Goal: Task Accomplishment & Management: Complete application form

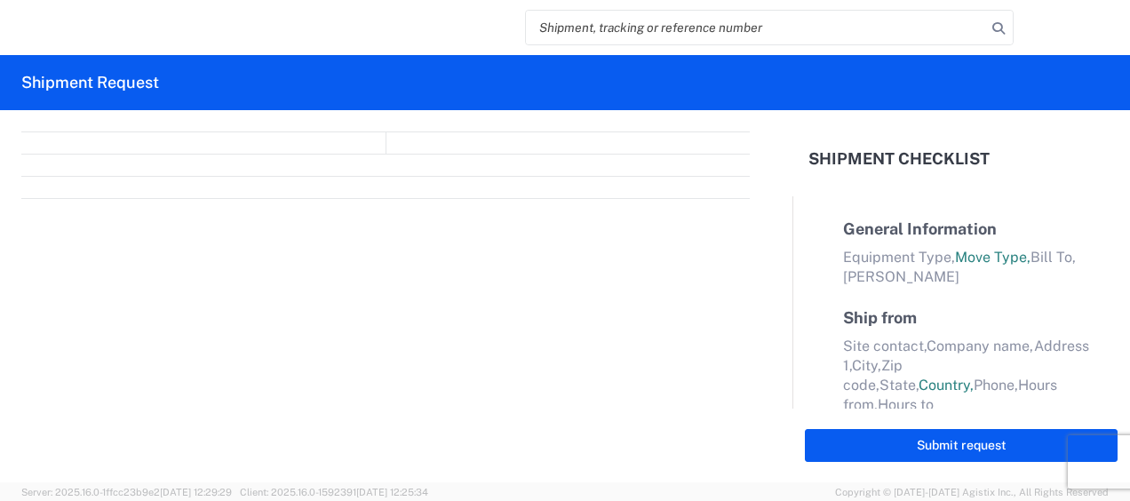
select select "FULL"
select select "LBS"
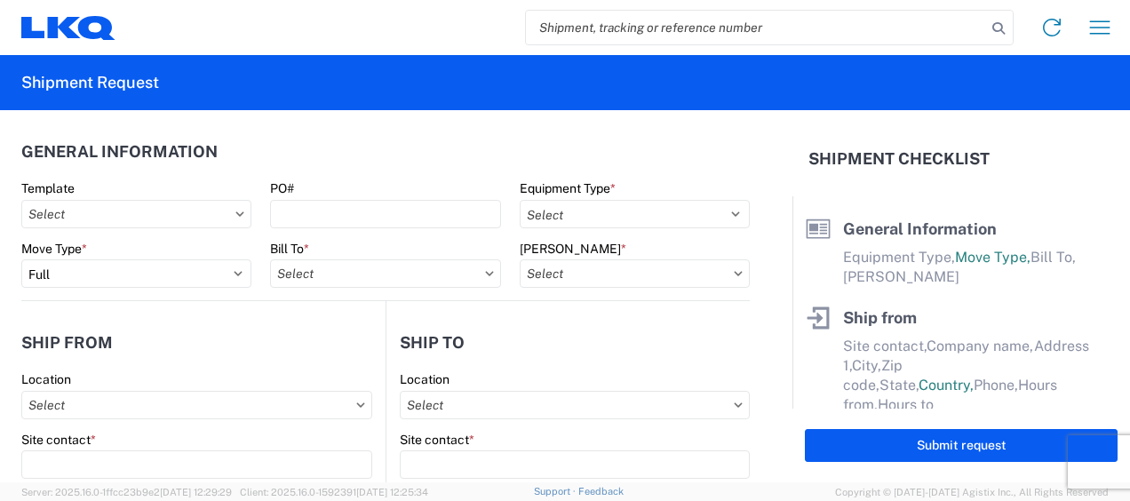
click at [717, 37] on input "search" at bounding box center [756, 28] width 460 height 34
paste input "56472842"
type input "56472842"
click at [998, 30] on icon at bounding box center [999, 28] width 25 height 25
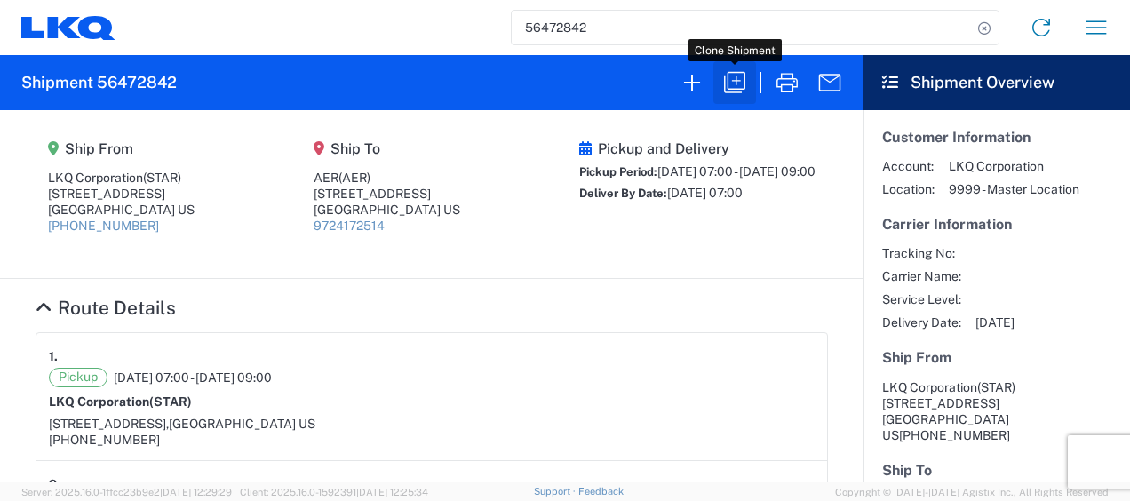
click at [745, 87] on icon "button" at bounding box center [734, 82] width 21 height 21
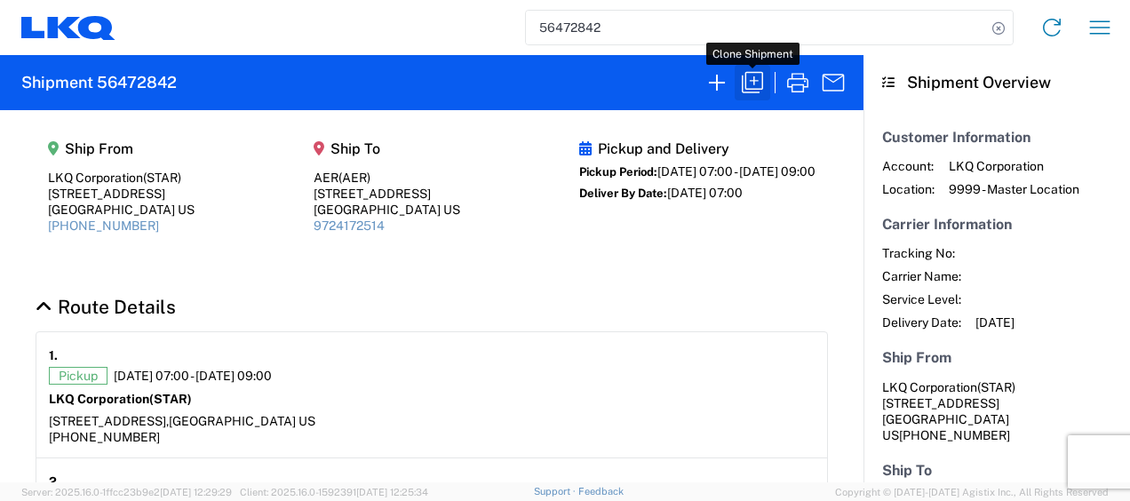
select select "FULL"
select select "US"
select select "LBS"
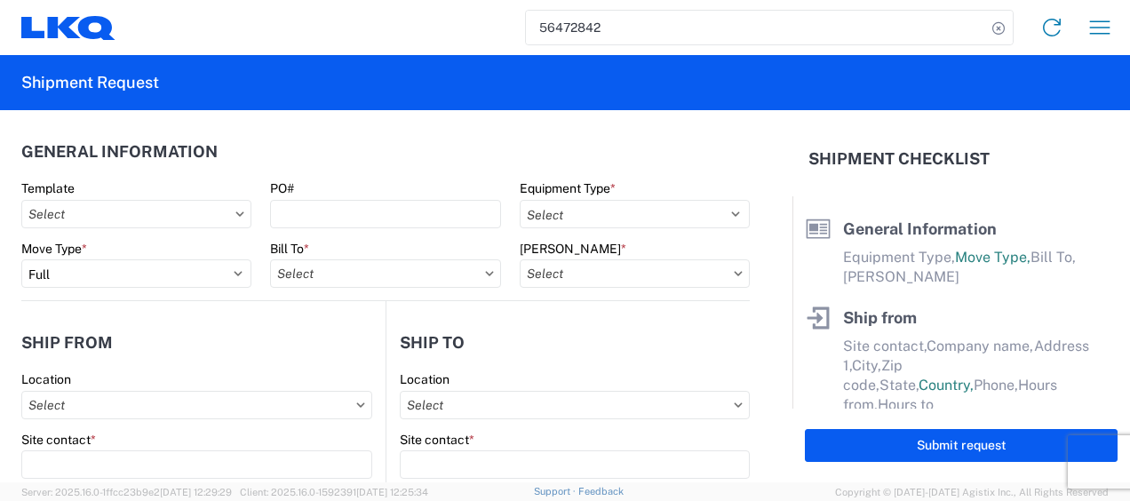
select select "STDV"
type input "STAR"
type input "LKQ Corporation"
type input "[STREET_ADDRESS]"
type input "Newnan"
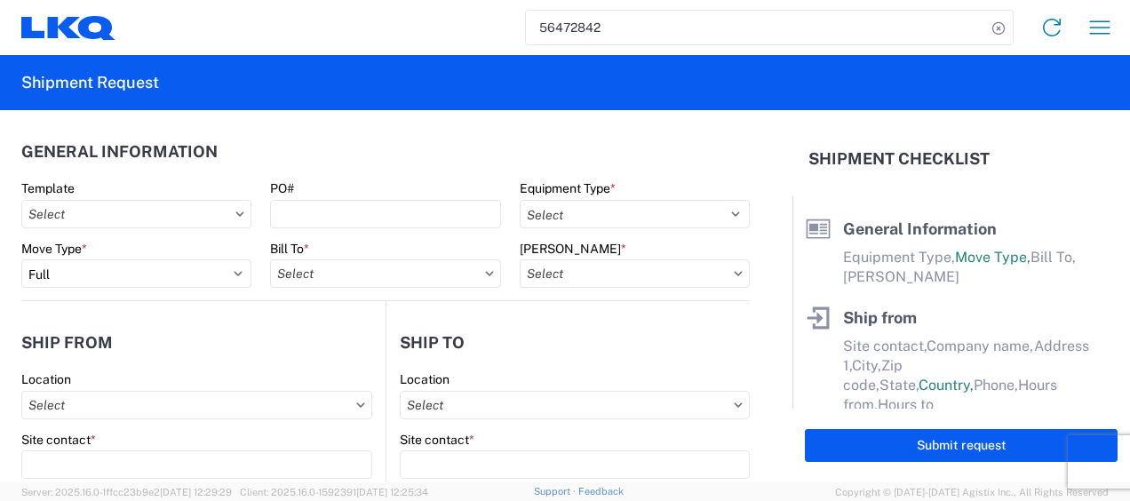
type input "30265"
type input "AER"
type input "[STREET_ADDRESS]"
type input "#201"
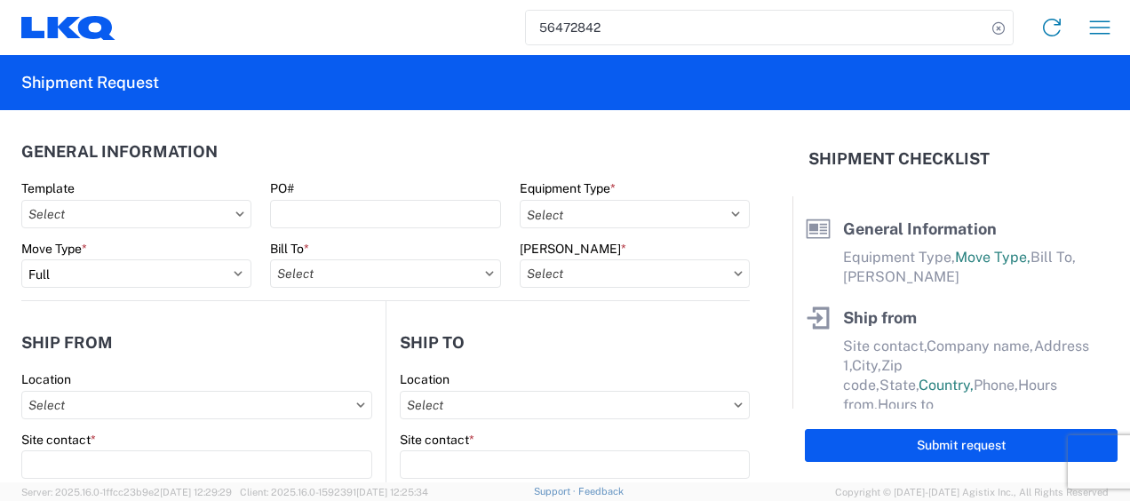
type input "[GEOGRAPHIC_DATA]"
type input "76106"
type input "[PERSON_NAME]"
type input "[EMAIL_ADDRESS][DOMAIN_NAME]"
type input "6786759291"
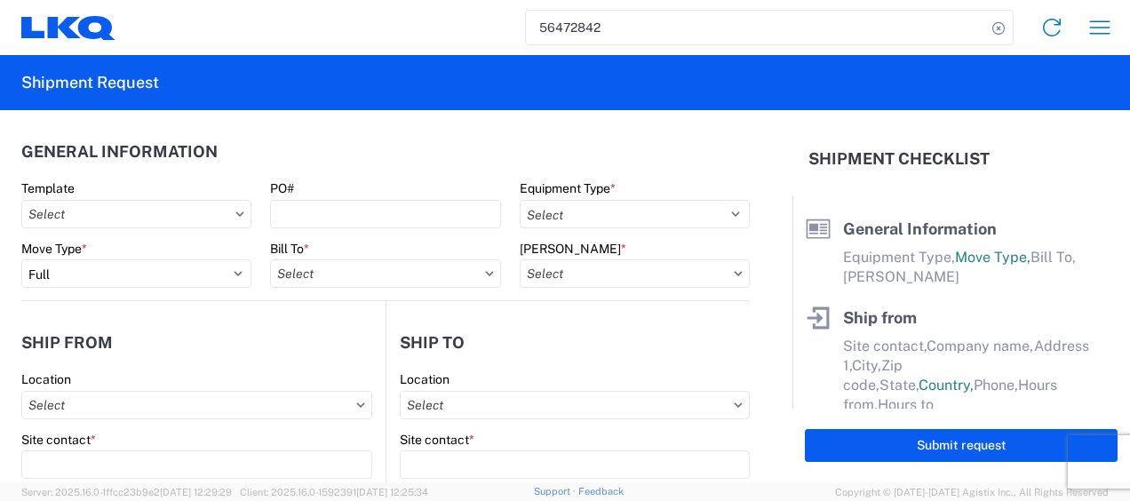
type input "[DATE]"
type textarea "WE TAKE OUR LUNCH BREAK @11-11:45 AM AND OUR CUT OFF IS @ 2PM. Please ask for […"
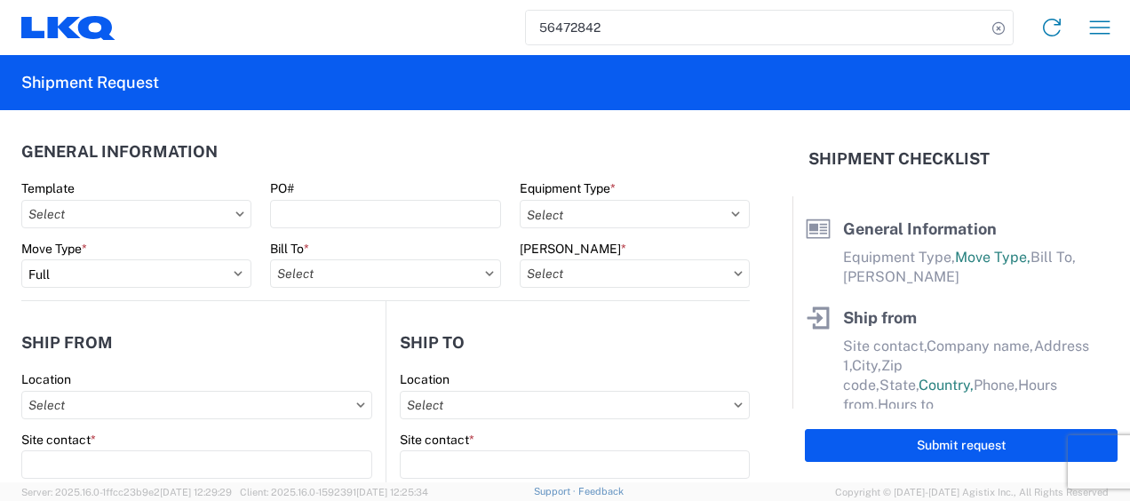
type input "45000"
type input "Engines, Transmissions"
type input "24"
type input "0"
select select "US"
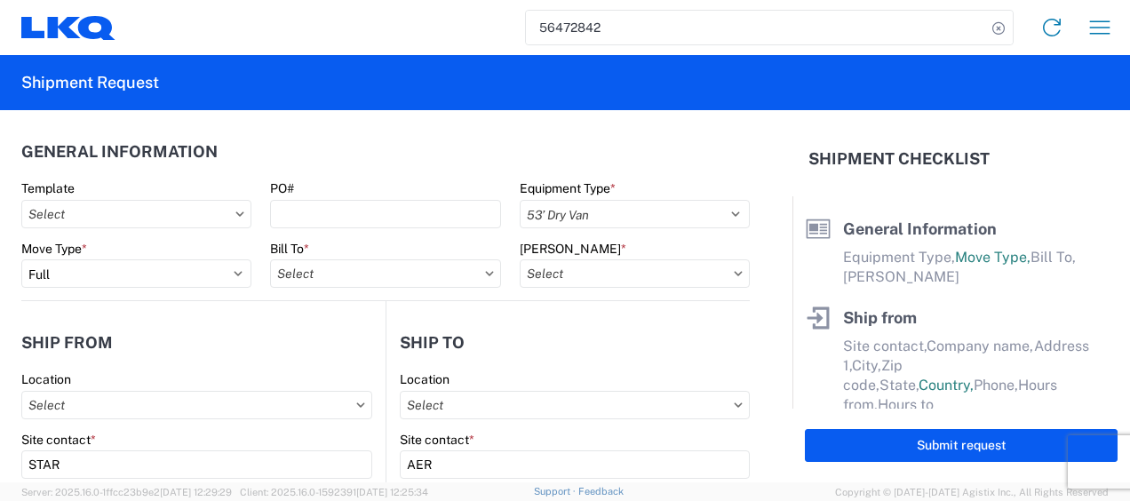
select select "US"
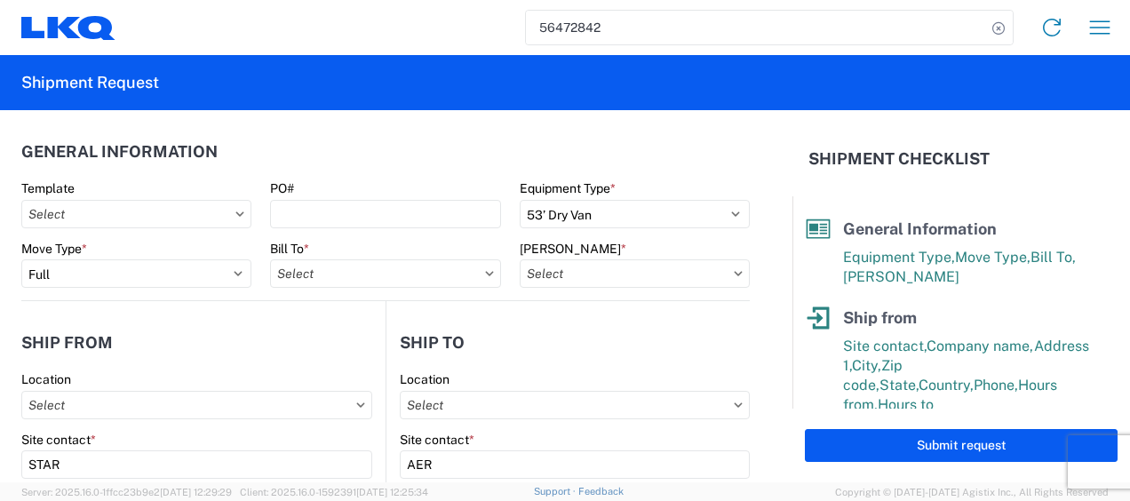
type input "1772 - LKQ Atlanta Core Newnan"
type input "1772-6300-66000-0000 - 1772 Freight Out"
type input "1772 - LKQ Atlanta Core Newnan"
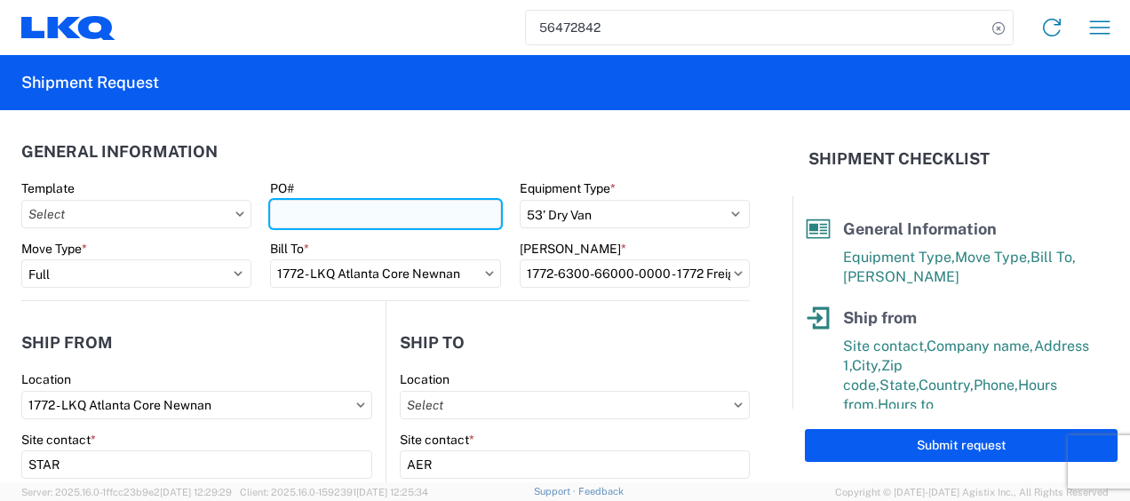
click at [375, 217] on input "PO#" at bounding box center [385, 214] width 230 height 28
type input "D000'39919"
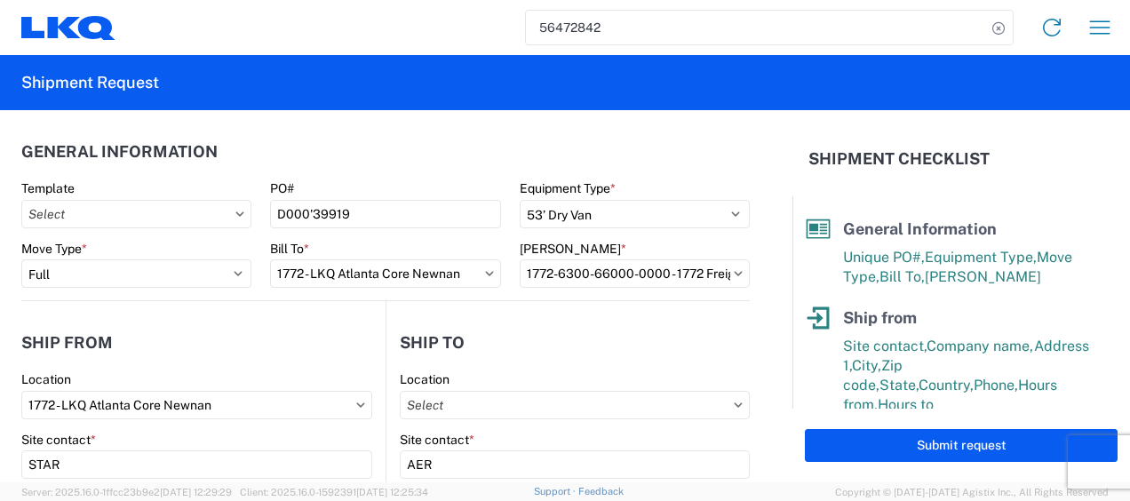
click at [395, 160] on header "General Information" at bounding box center [385, 152] width 729 height 40
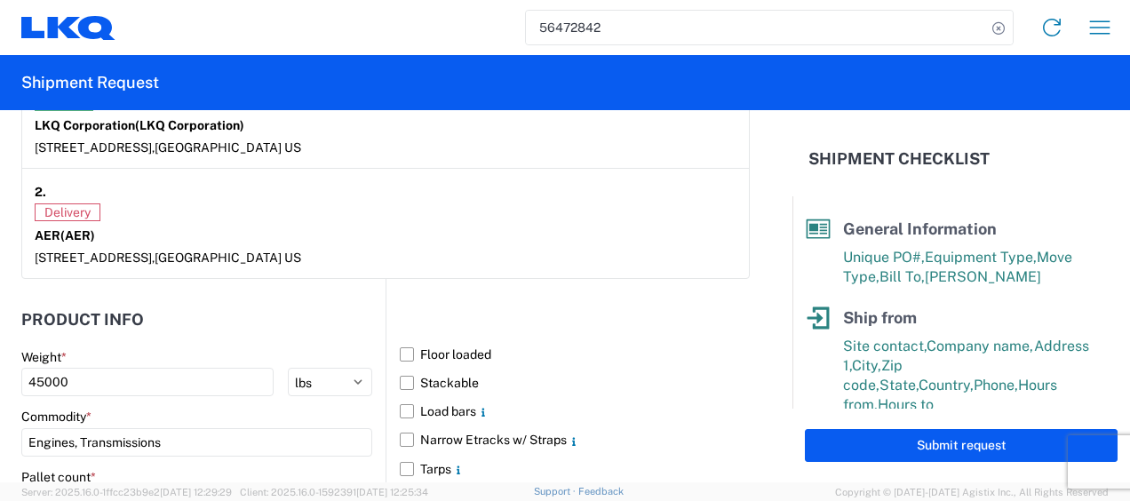
scroll to position [1600, 0]
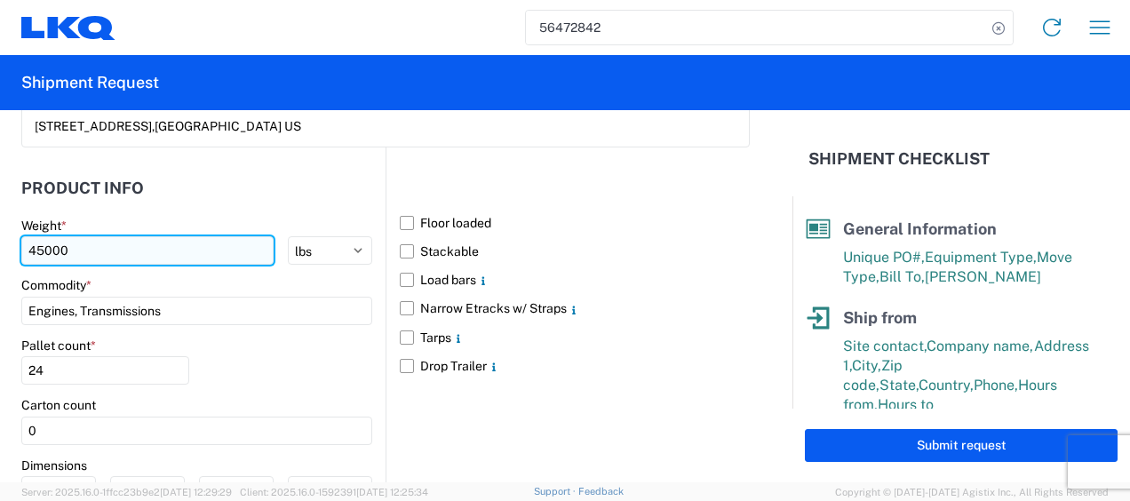
click at [123, 249] on input "45000" at bounding box center [147, 250] width 252 height 28
type input "4"
type input "34626"
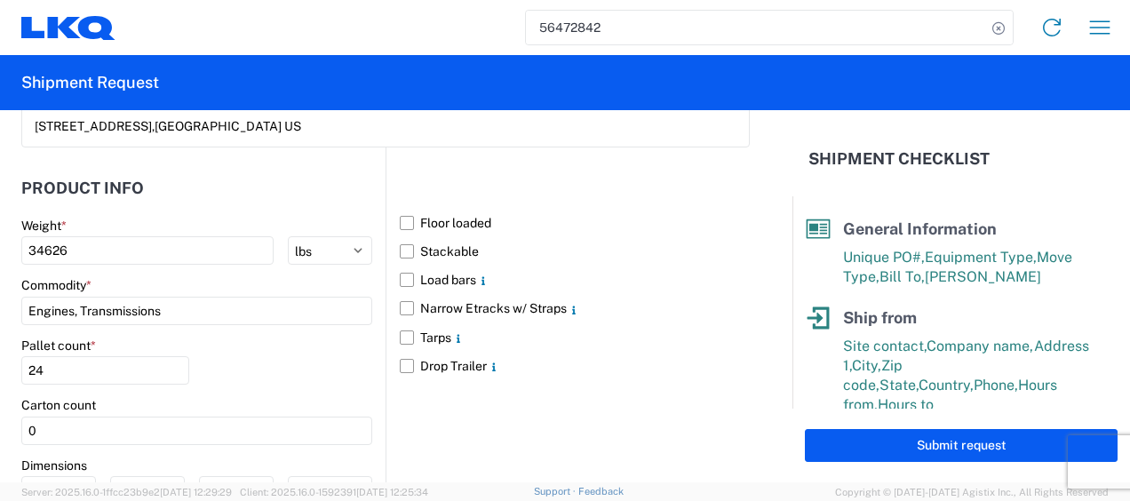
click at [295, 198] on header "Product Info" at bounding box center [203, 189] width 364 height 40
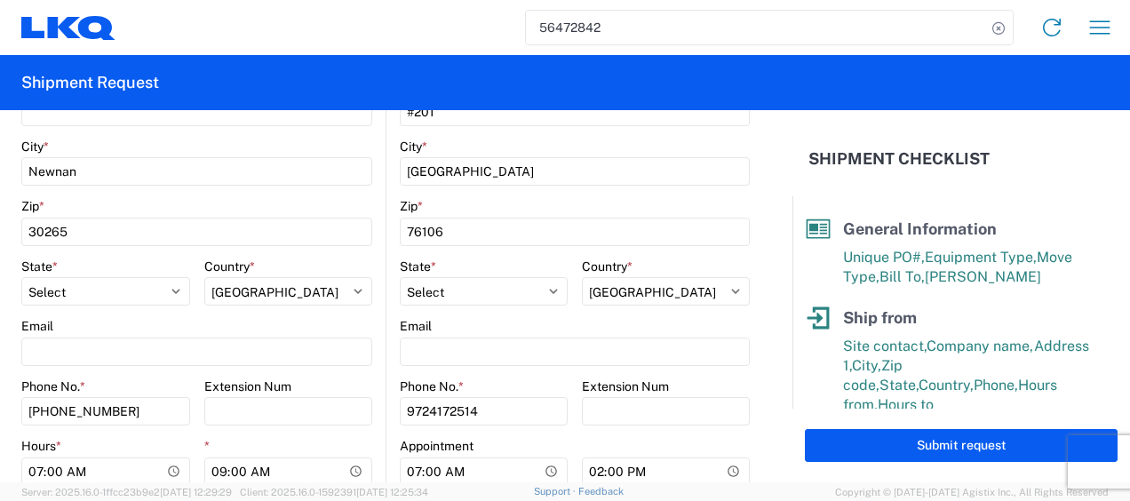
scroll to position [0, 0]
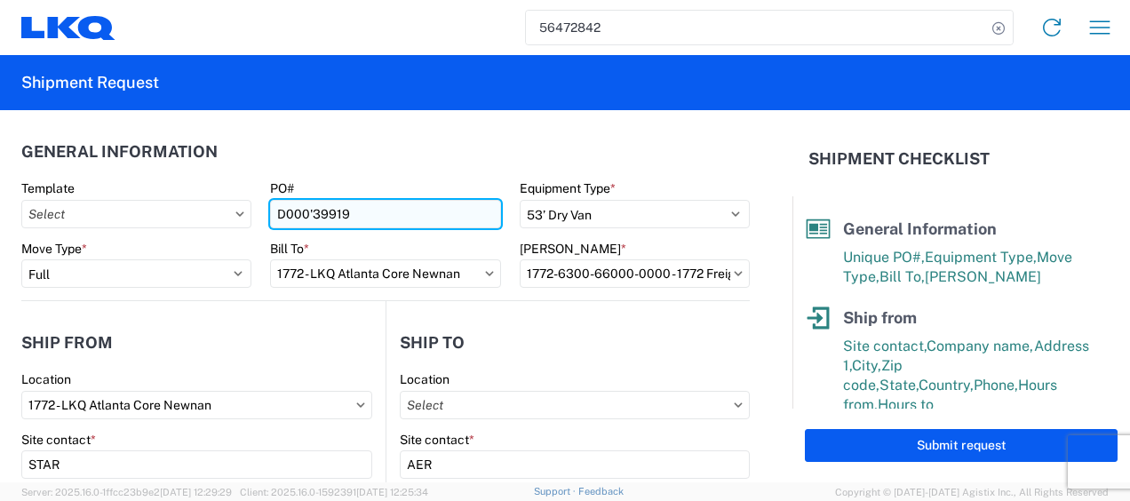
click at [361, 219] on input "D000'39919" at bounding box center [385, 214] width 230 height 28
type input "D000'39919(TRUCK 1)"
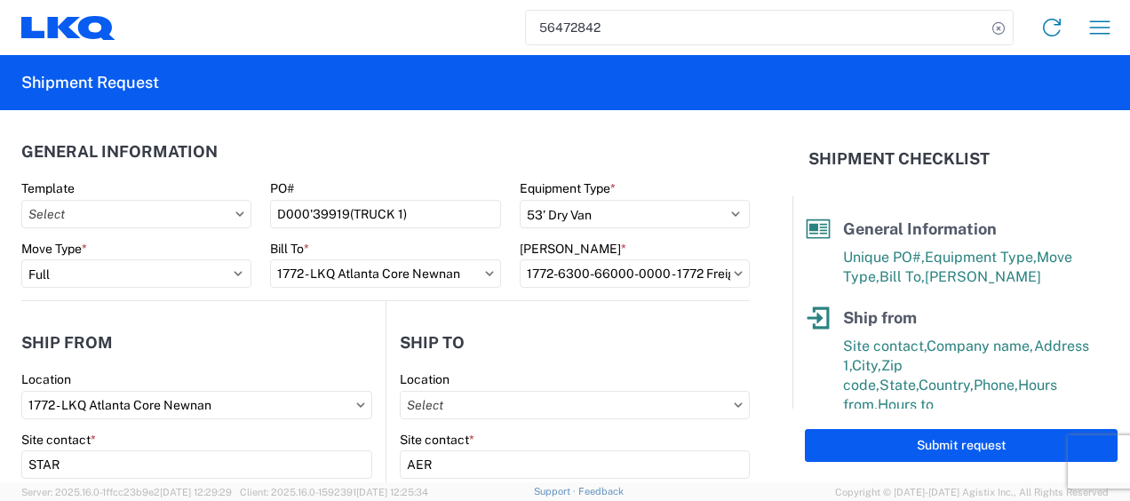
click at [452, 137] on header "General Information" at bounding box center [385, 152] width 729 height 40
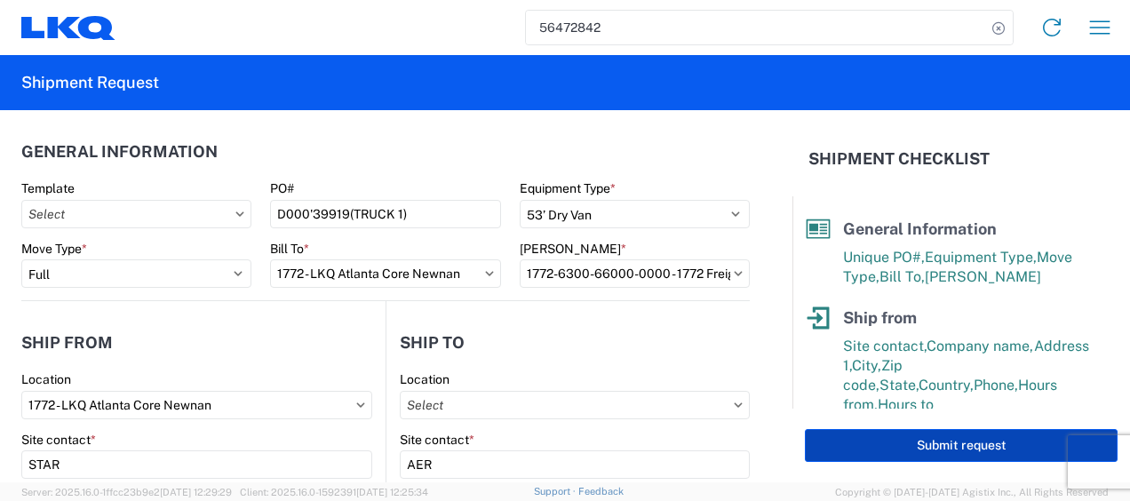
click at [835, 446] on button "Submit request" at bounding box center [961, 445] width 313 height 33
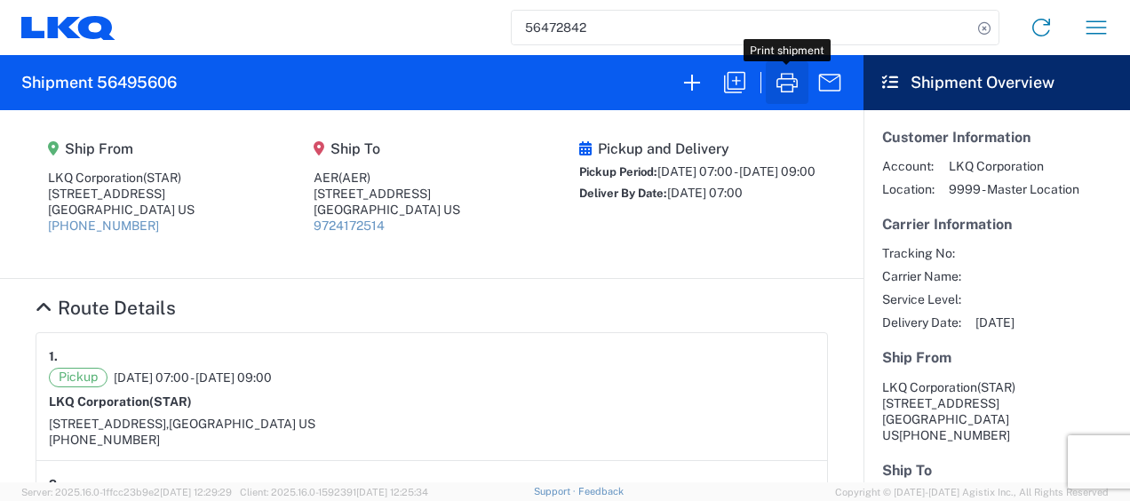
click at [796, 86] on icon "button" at bounding box center [787, 83] width 21 height 20
click at [729, 91] on icon "button" at bounding box center [735, 82] width 28 height 28
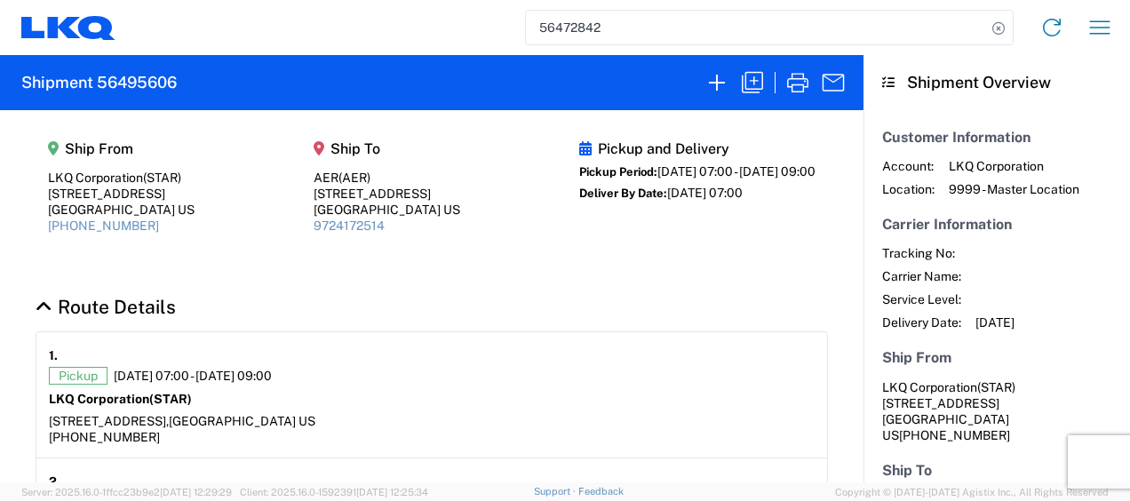
select select "FULL"
select select "LBS"
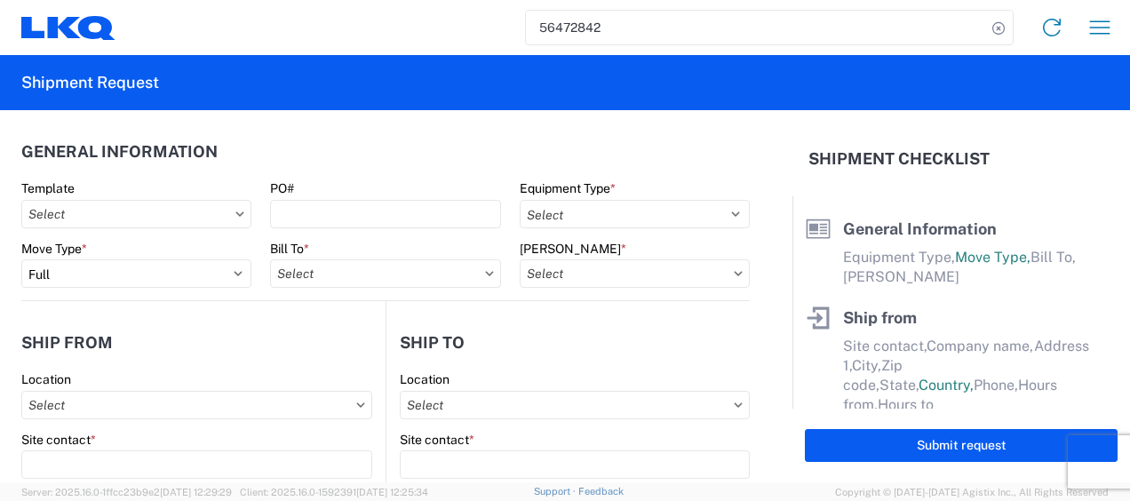
select select "STDV"
type input "STAR"
type input "LKQ Corporation"
type input "[STREET_ADDRESS]"
type input "Newnan"
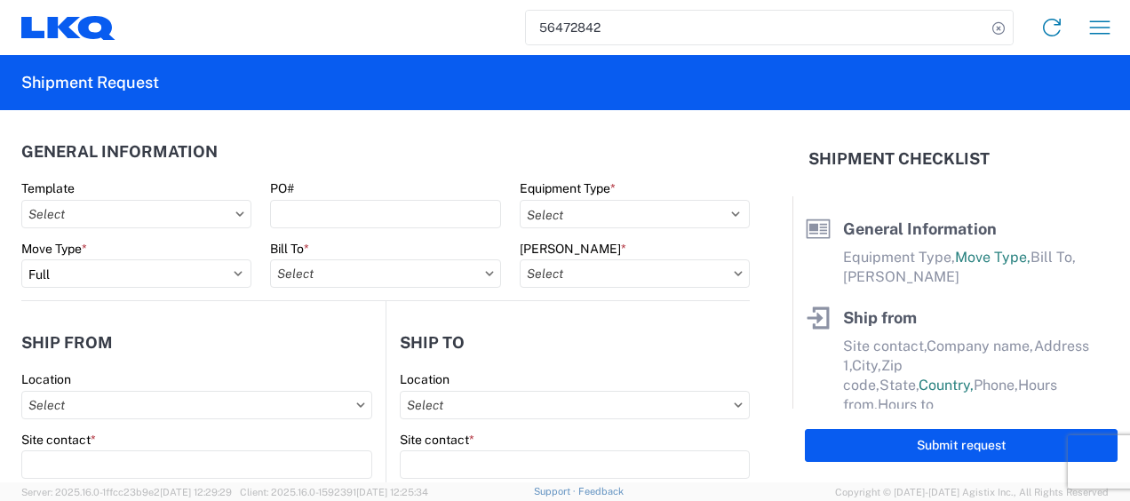
type input "30265"
type input "AER"
type input "[STREET_ADDRESS]"
type input "#201"
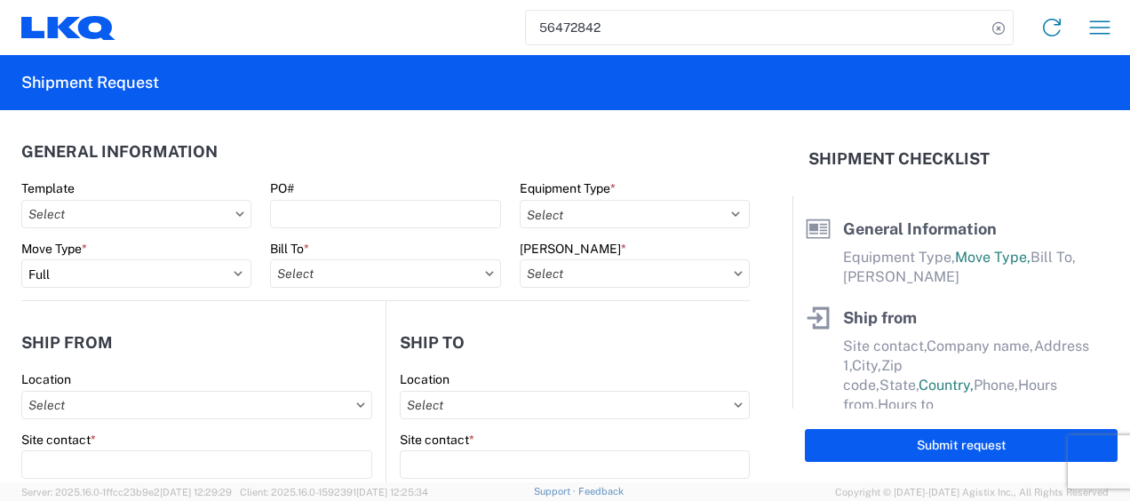
type input "[GEOGRAPHIC_DATA]"
type input "76106"
type input "[PERSON_NAME]"
type input "[EMAIL_ADDRESS][DOMAIN_NAME]"
type input "6786759291"
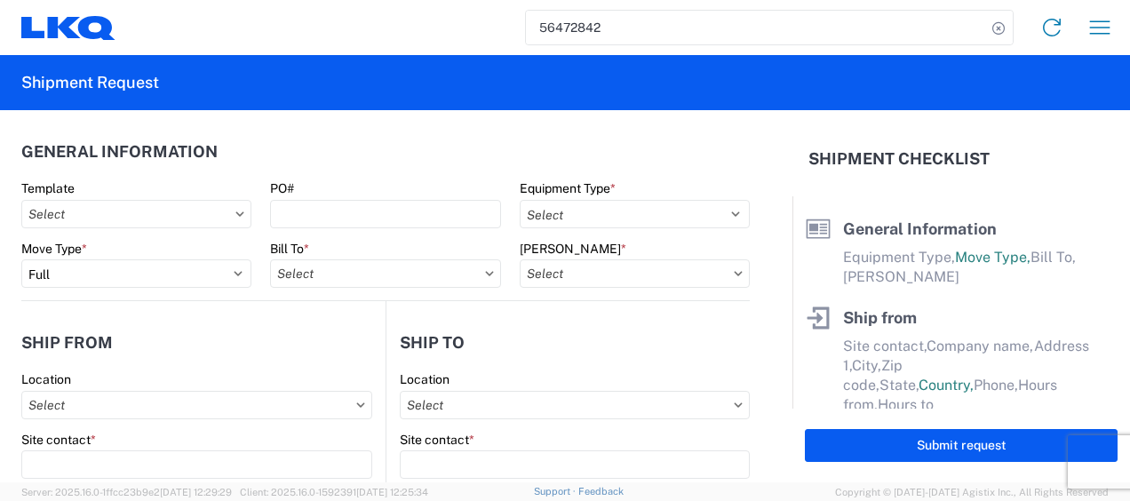
type input "[DATE]"
type textarea "WE TAKE OUR LUNCH BREAK @11-11:45 AM AND OUR CUT OFF IS @ 2PM. Please ask for […"
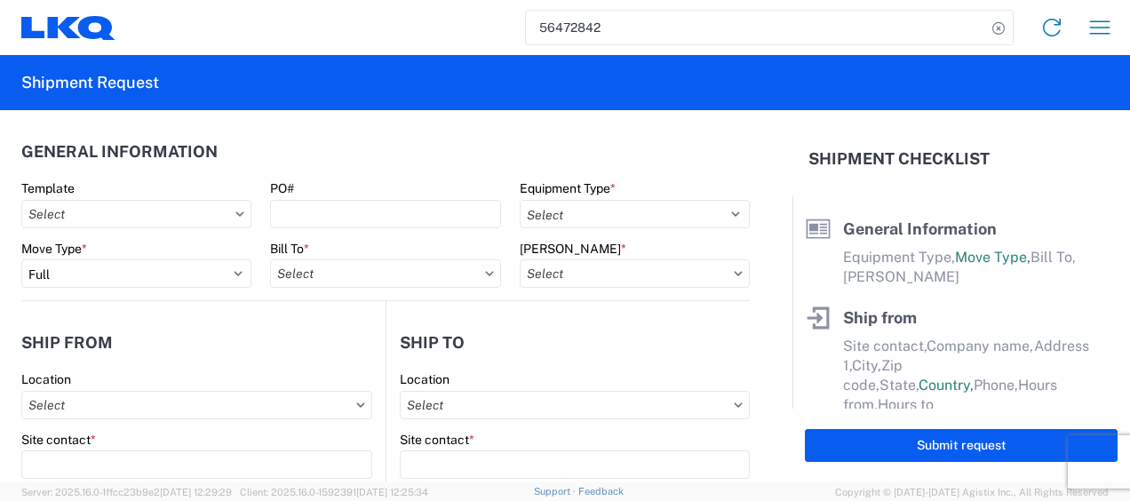
type input "34626"
type input "Engines, Transmissions"
type input "24"
type input "0"
select select "US"
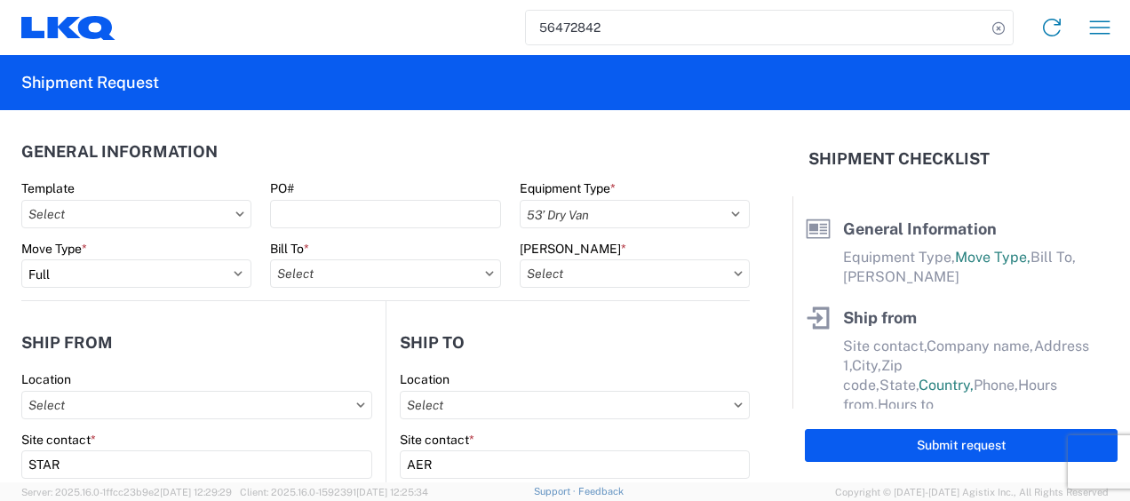
select select "US"
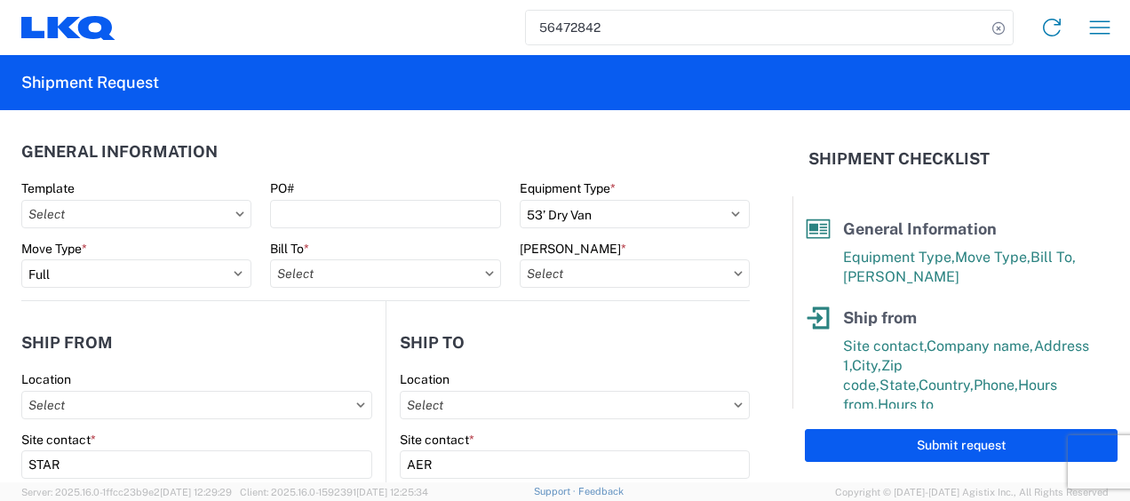
type input "1772-6300-66000-0000 - 1772 Freight Out"
type input "1772 - LKQ Atlanta Core Newnan"
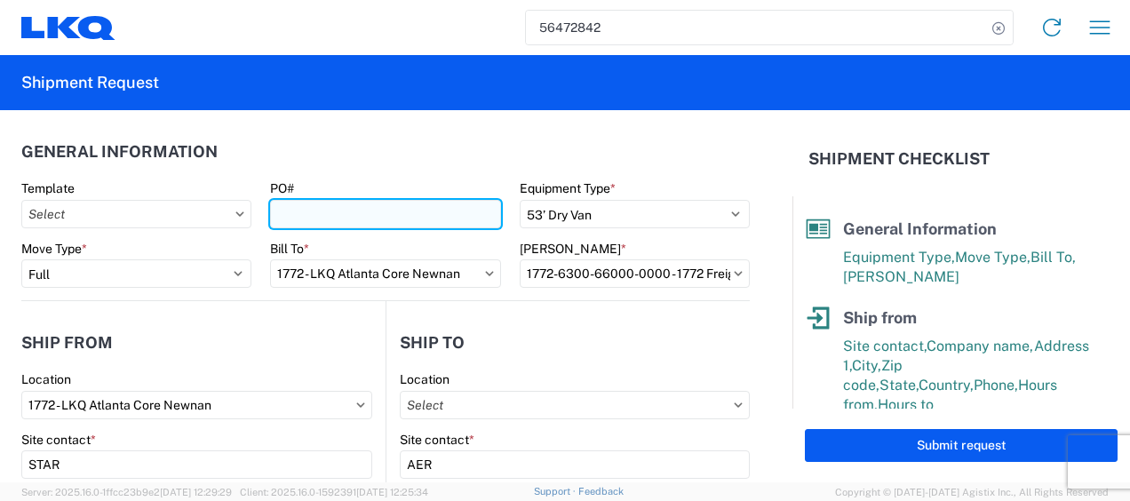
click at [368, 213] on input "PO#" at bounding box center [385, 214] width 230 height 28
click at [398, 212] on input "D000'39919(TRUCK 1)" at bounding box center [385, 214] width 230 height 28
click at [396, 212] on input "D000'39919(TRUCK 1)" at bounding box center [385, 214] width 230 height 28
type input "D000'39919(TRUCK 2)"
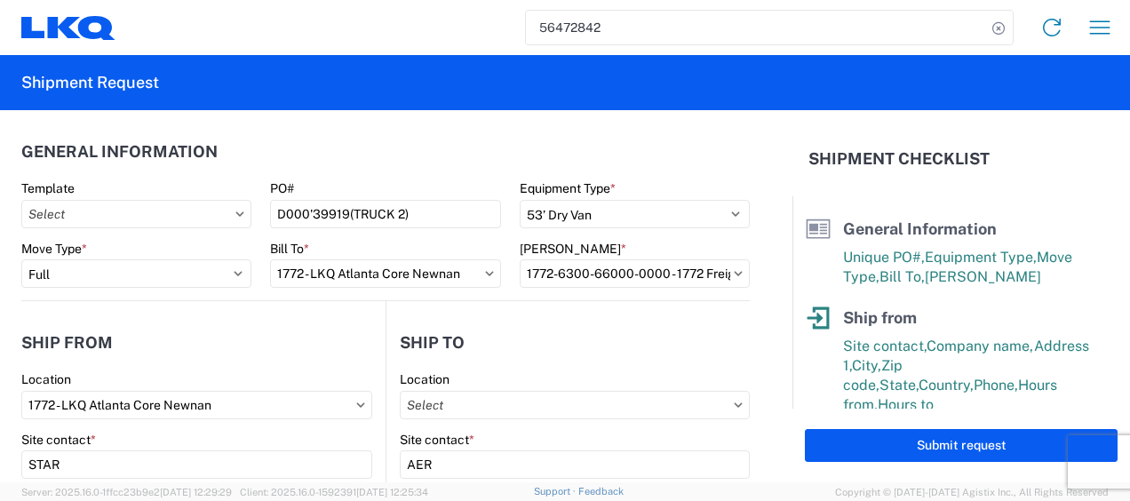
click at [427, 133] on header "General Information" at bounding box center [385, 152] width 729 height 40
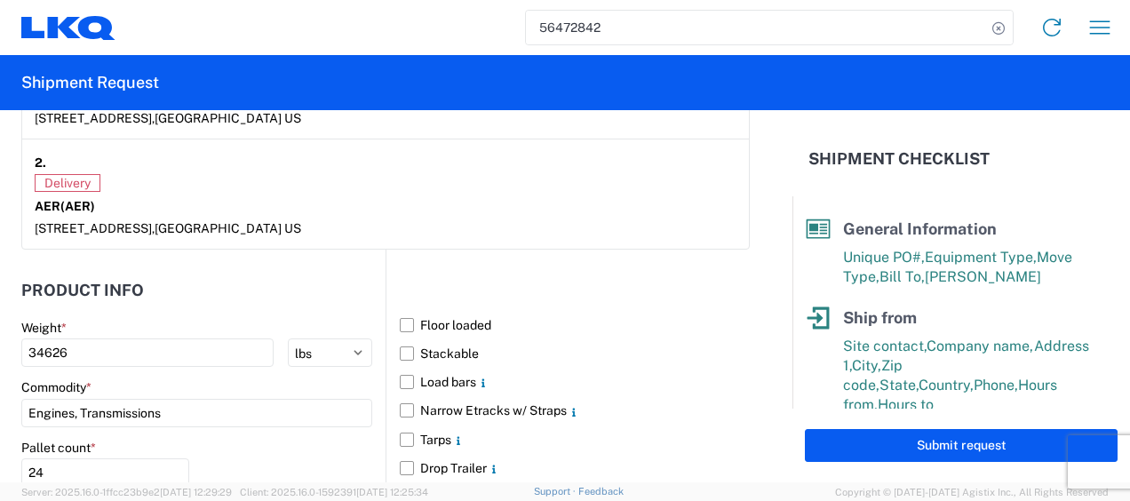
scroll to position [1600, 0]
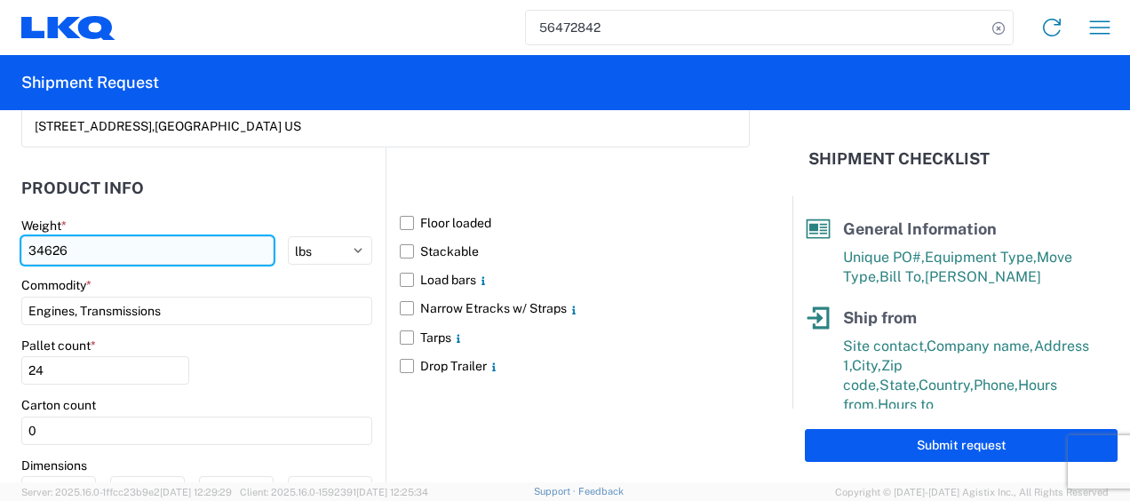
click at [116, 252] on input "34626" at bounding box center [147, 250] width 252 height 28
type input "3"
type input "20544"
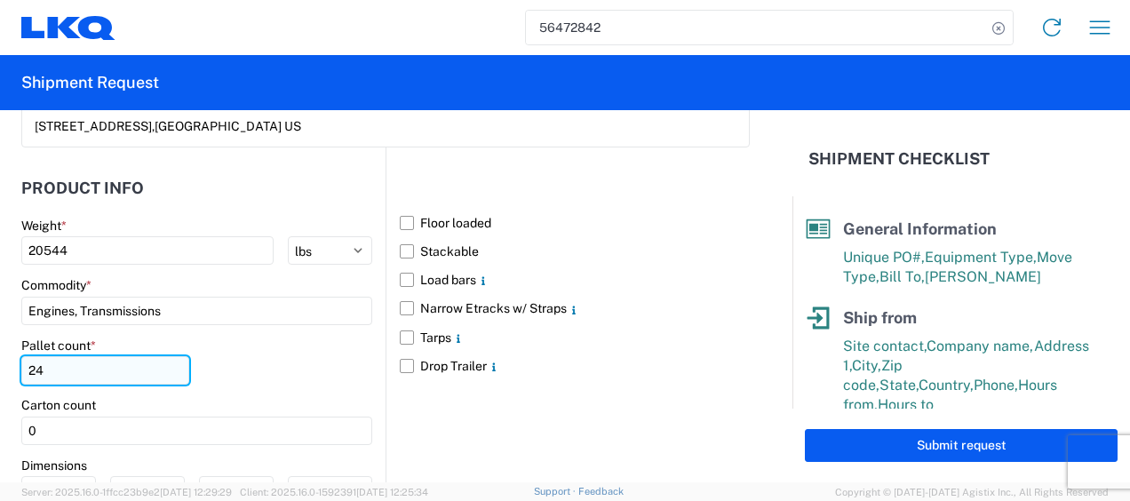
click at [116, 358] on input "24" at bounding box center [105, 370] width 168 height 28
type input "2"
type input "15"
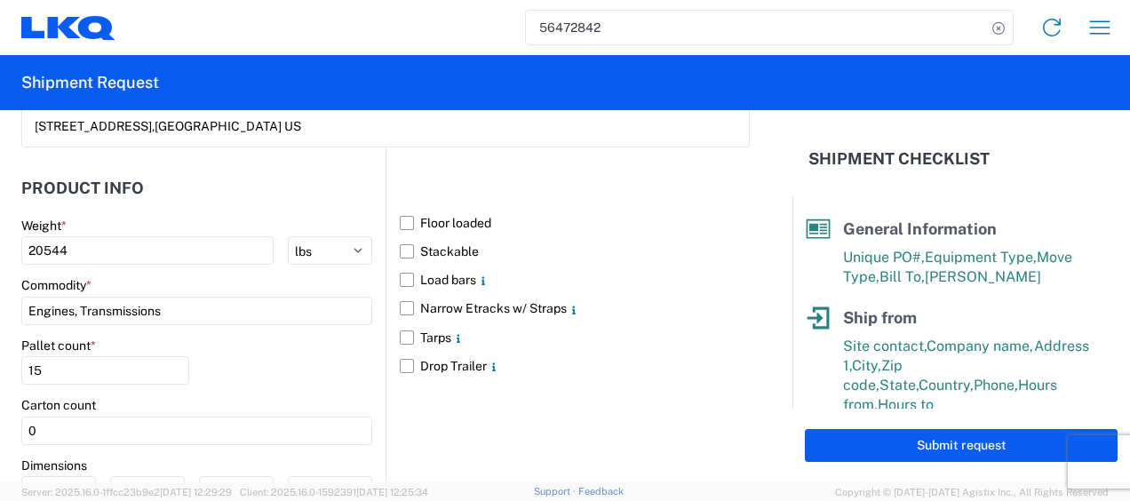
click at [242, 371] on div "Pallet count * 15" at bounding box center [196, 368] width 351 height 60
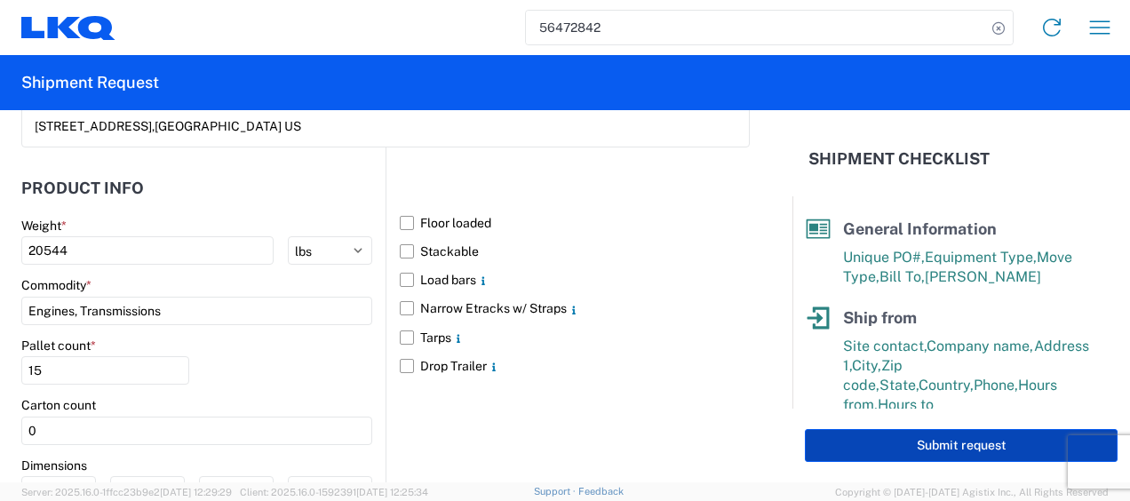
click at [856, 456] on button "Submit request" at bounding box center [961, 445] width 313 height 33
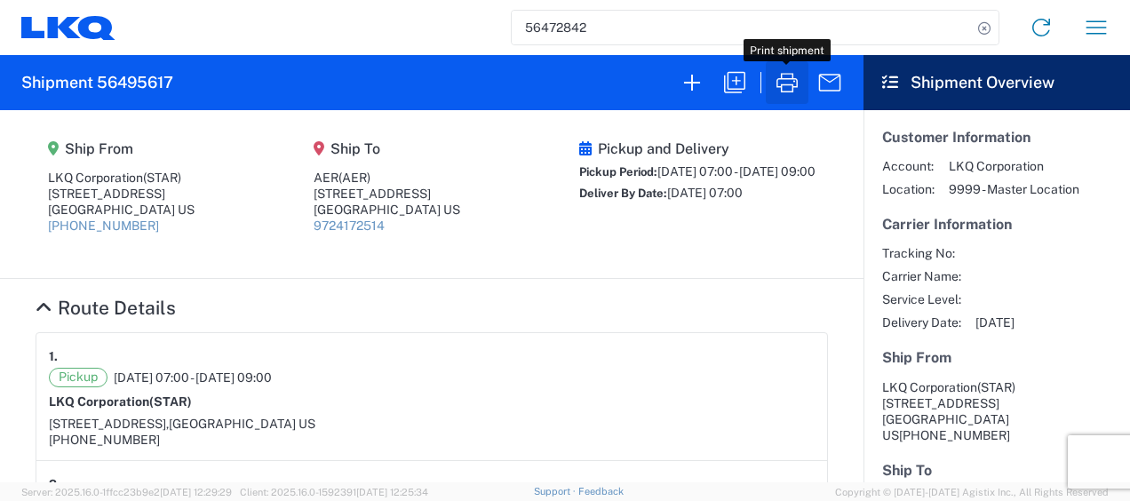
click at [796, 92] on icon "button" at bounding box center [787, 82] width 28 height 28
click at [631, 27] on input "56472842" at bounding box center [742, 28] width 460 height 34
type input "5"
type input "47382530"
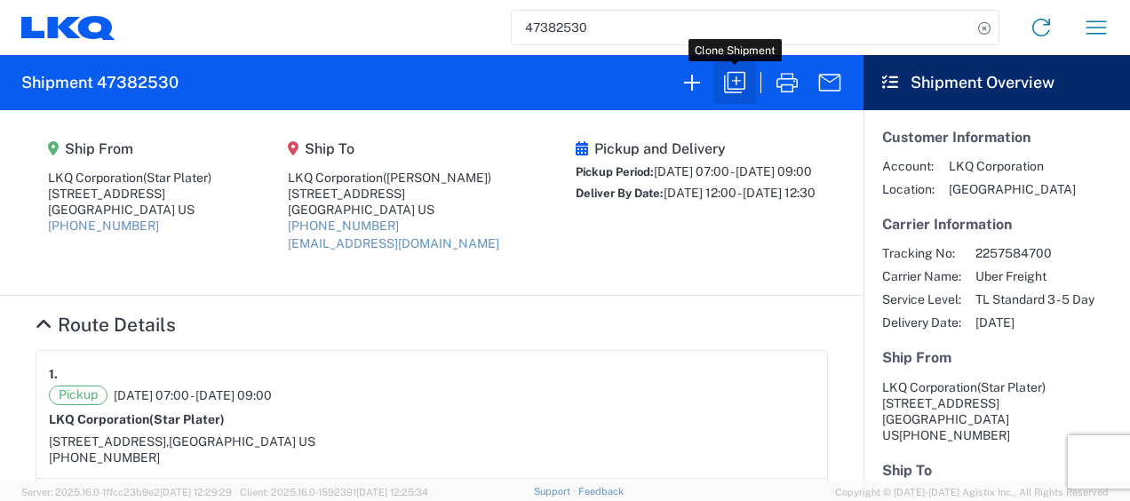
click at [750, 90] on button "button" at bounding box center [735, 82] width 43 height 43
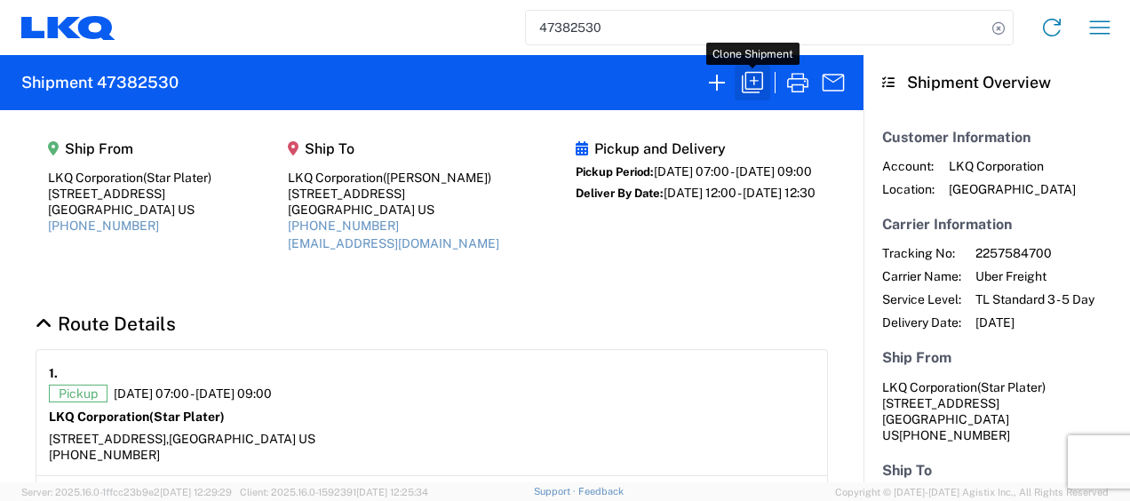
select select "FULL"
select select "US"
select select "LBS"
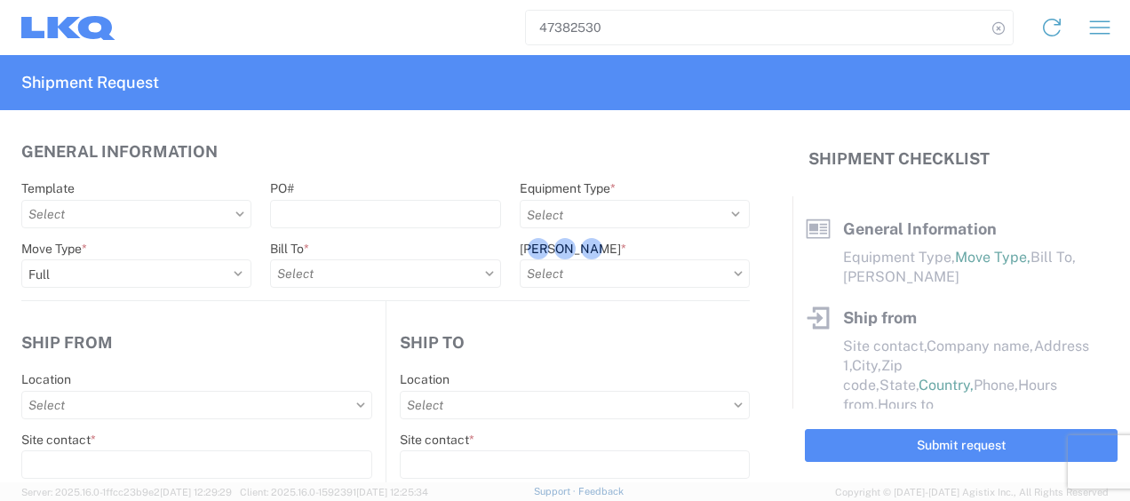
select select "STDV"
type input "Star Plater"
type input "LKQ Corporation"
type input "[STREET_ADDRESS]"
type input "Newnan"
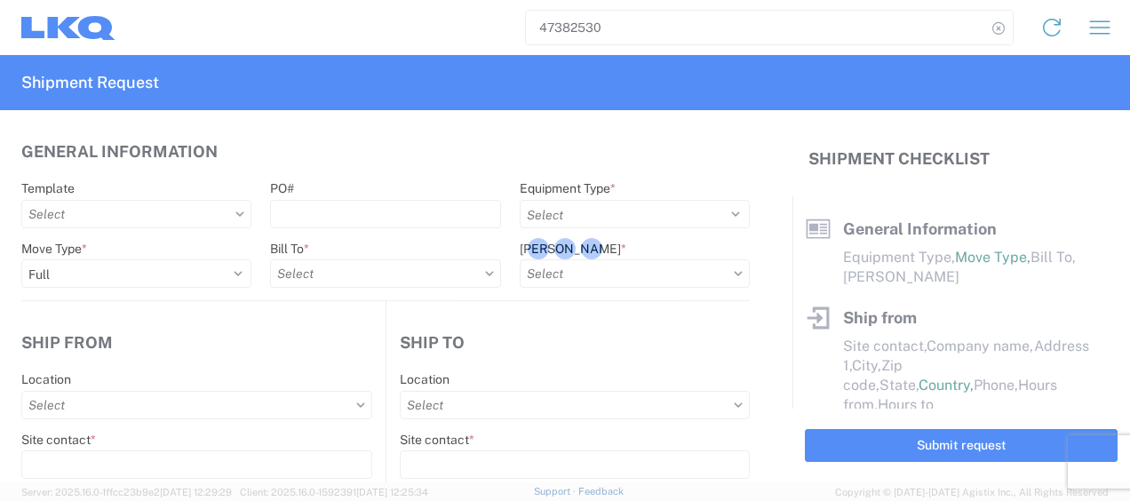
type input "30265"
type input "[PERSON_NAME]"
type input "LKQ Corporation"
type input "[STREET_ADDRESS]"
type input "[GEOGRAPHIC_DATA]"
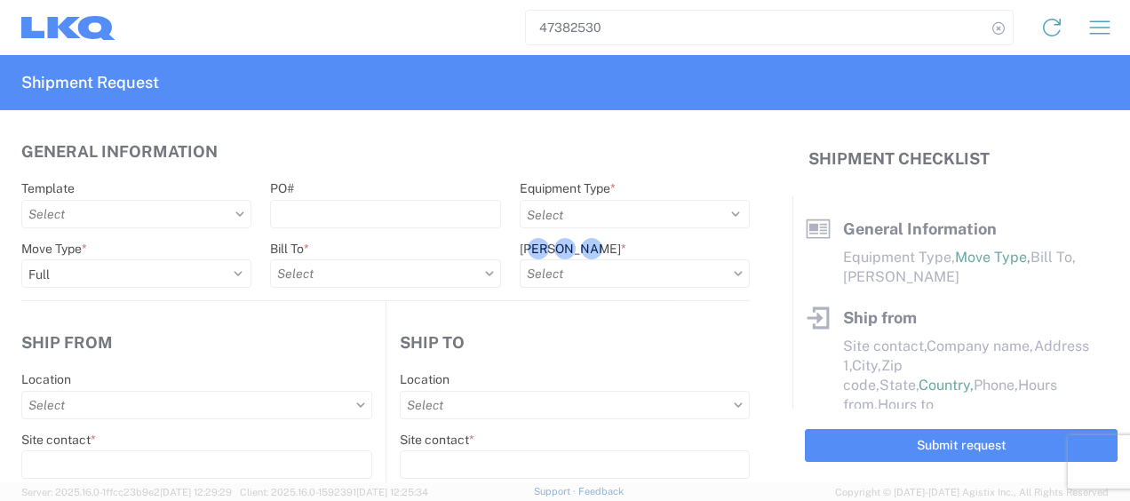
type input "30336"
type input "[EMAIL_ADDRESS][DOMAIN_NAME]"
type input "Star Plater"
type input "[EMAIL_ADDRESS][DOMAIN_NAME]"
type input "6788549960"
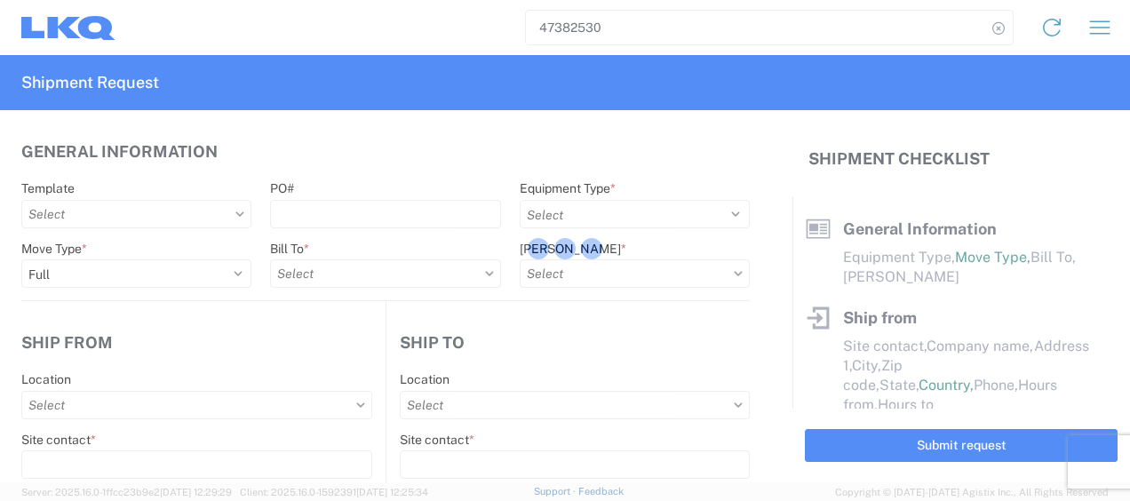
type input "[DATE]"
type textarea "Please arrive on time. Lunch is from 11a-12p. Receiving facility stops receivin…"
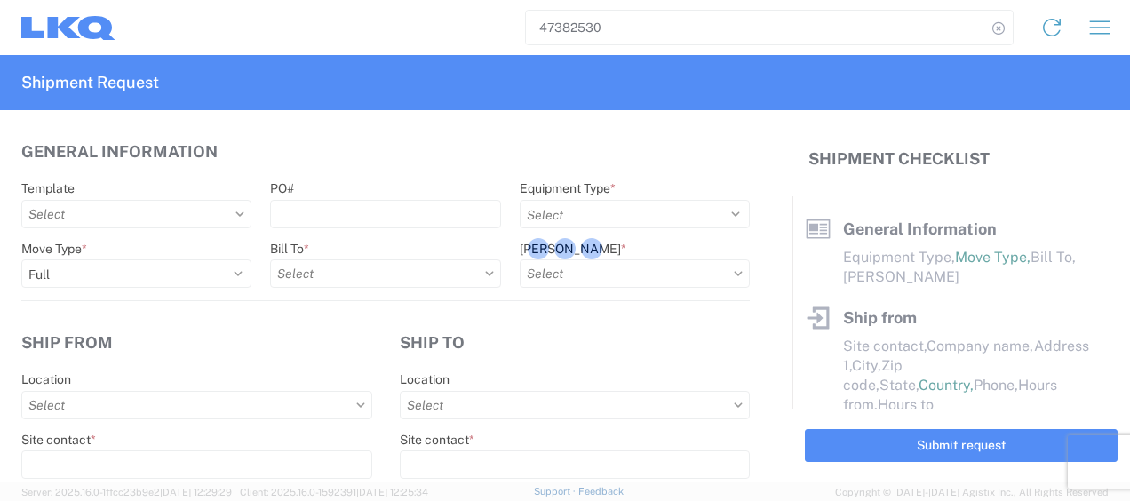
type input "45000"
type input "Engines, Transmissions"
type input "1"
select select "GA"
select select "US"
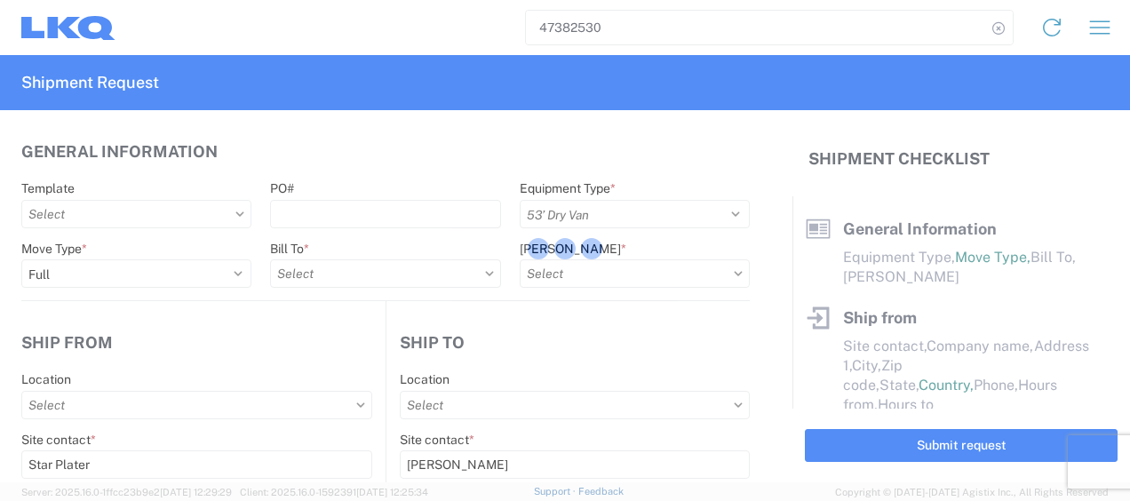
select select "US"
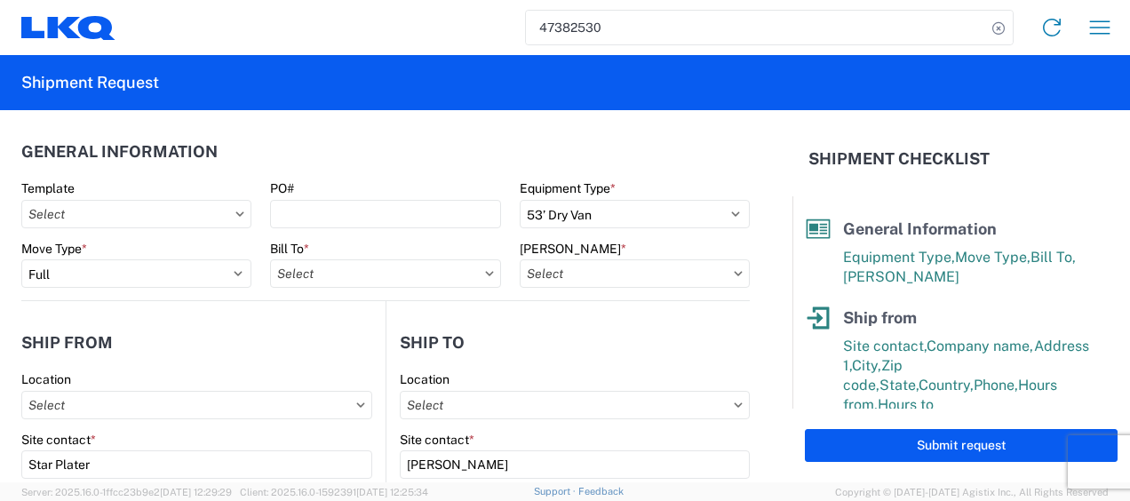
type input "1772 - LKQ Atlanta Core Newnan"
type input "1634 - [GEOGRAPHIC_DATA] - [PERSON_NAME] - Boat Rock"
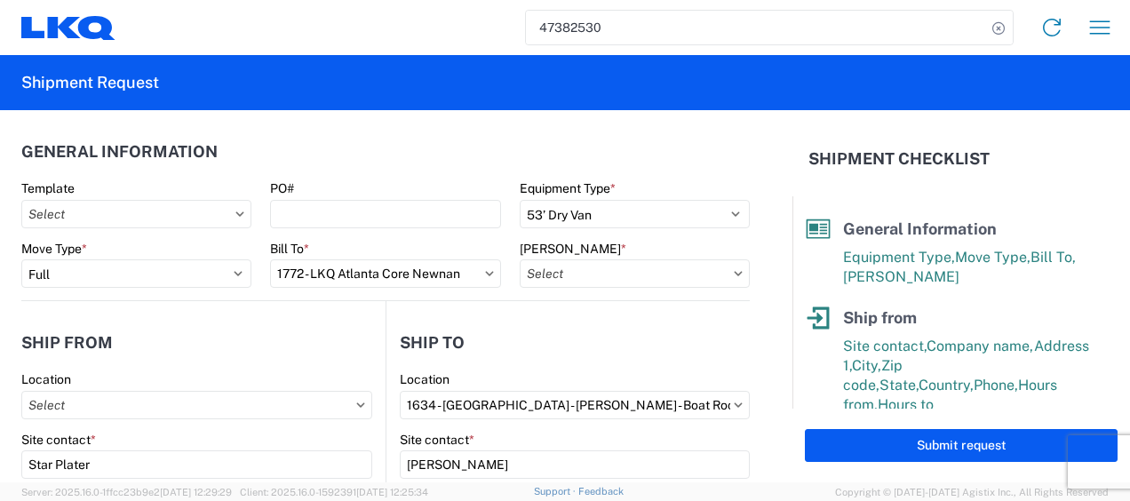
type input "1772-6300-66000-0000 - 1772 Freight Out"
type input "1772 - LKQ Atlanta Core Newnan"
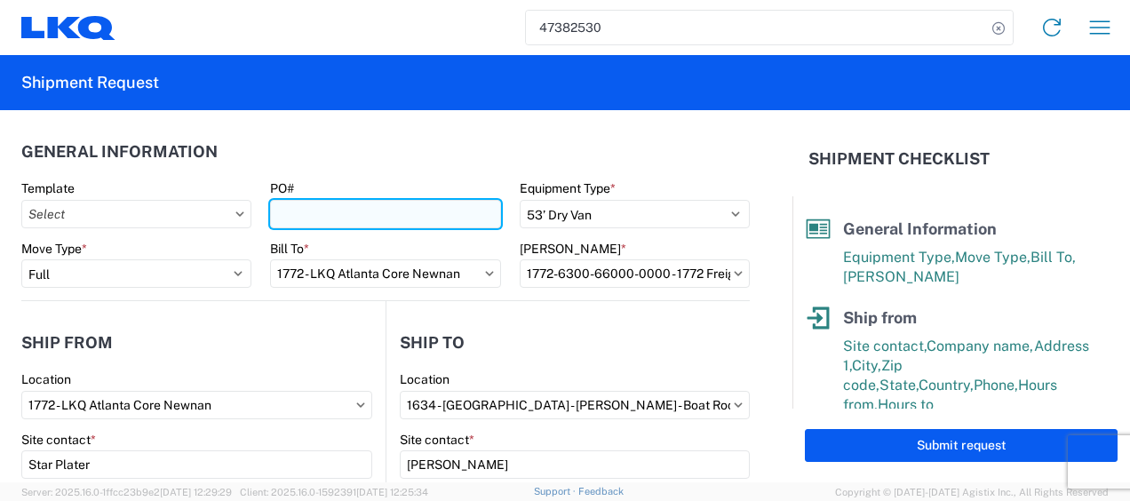
click at [372, 212] on input "PO#" at bounding box center [385, 214] width 230 height 28
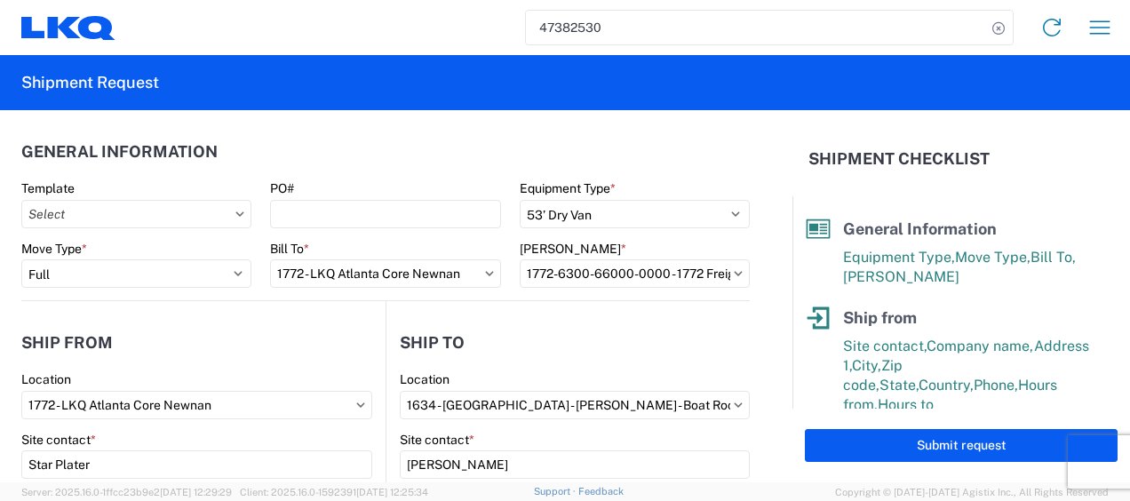
click at [409, 158] on header "General Information" at bounding box center [385, 152] width 729 height 40
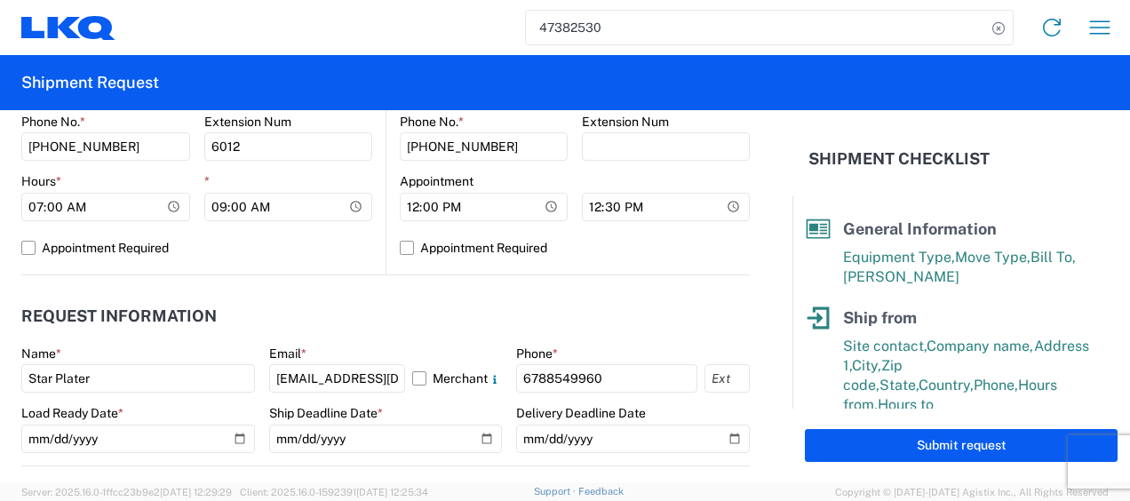
scroll to position [800, 0]
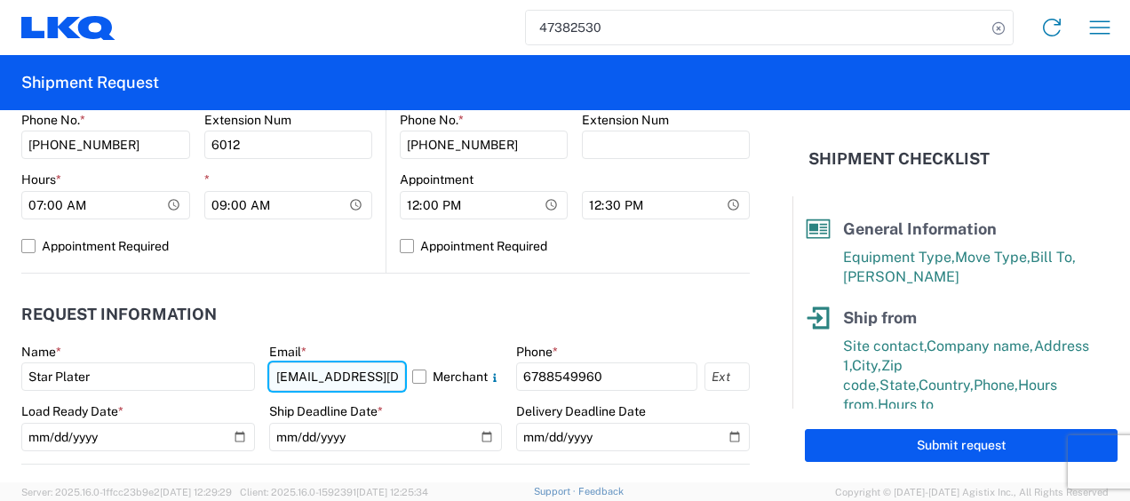
click at [391, 375] on input "[EMAIL_ADDRESS][DOMAIN_NAME]" at bounding box center [337, 377] width 137 height 28
type input "m"
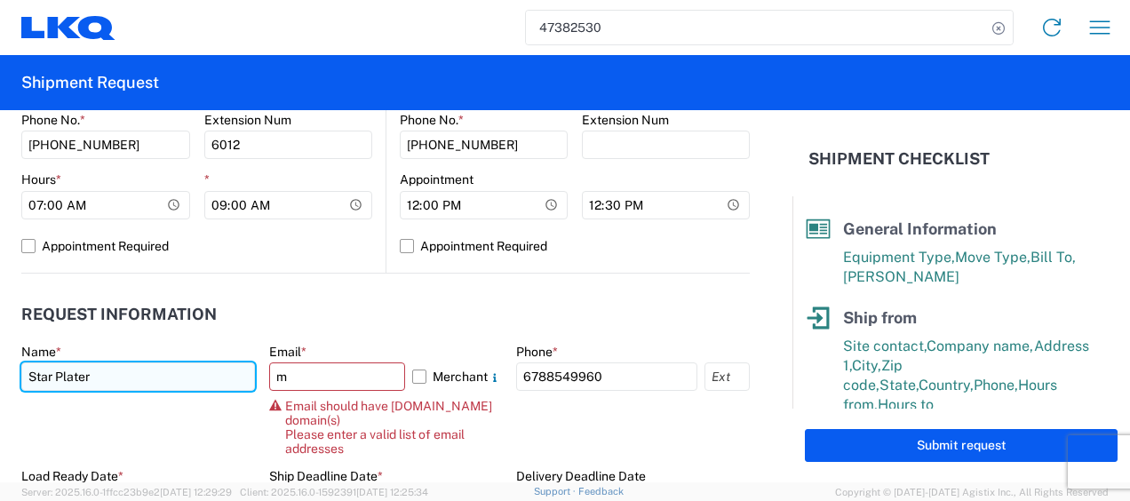
click at [139, 373] on input "Star Plater" at bounding box center [138, 377] width 234 height 28
type input "S"
type input "[PERSON_NAME]"
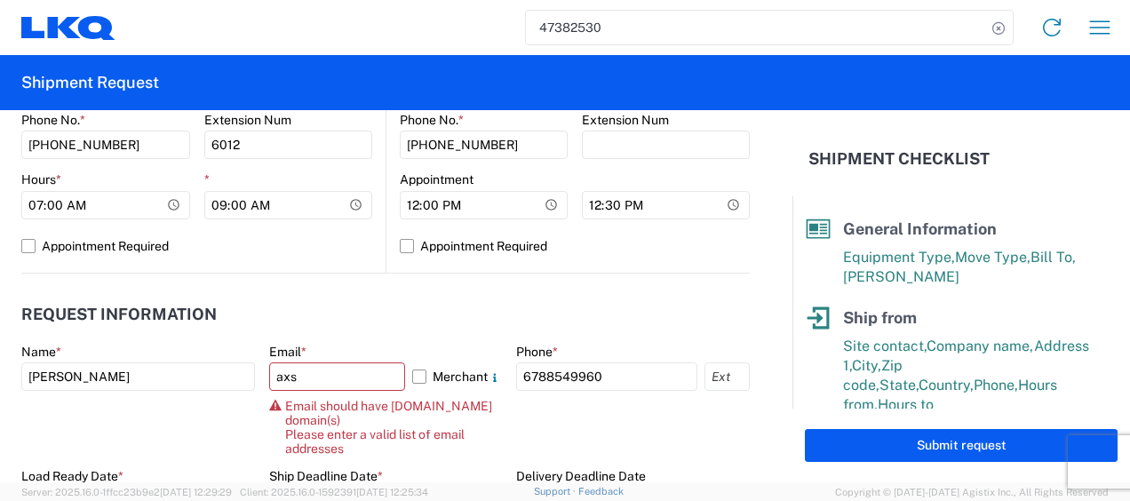
click at [235, 289] on agx-request-info "Request Information Name * [PERSON_NAME] Email * axs Merchant Email should have…" at bounding box center [385, 402] width 729 height 256
click at [300, 381] on input "axs" at bounding box center [337, 377] width 137 height 28
type input "[EMAIL_ADDRESS][DOMAIN_NAME]"
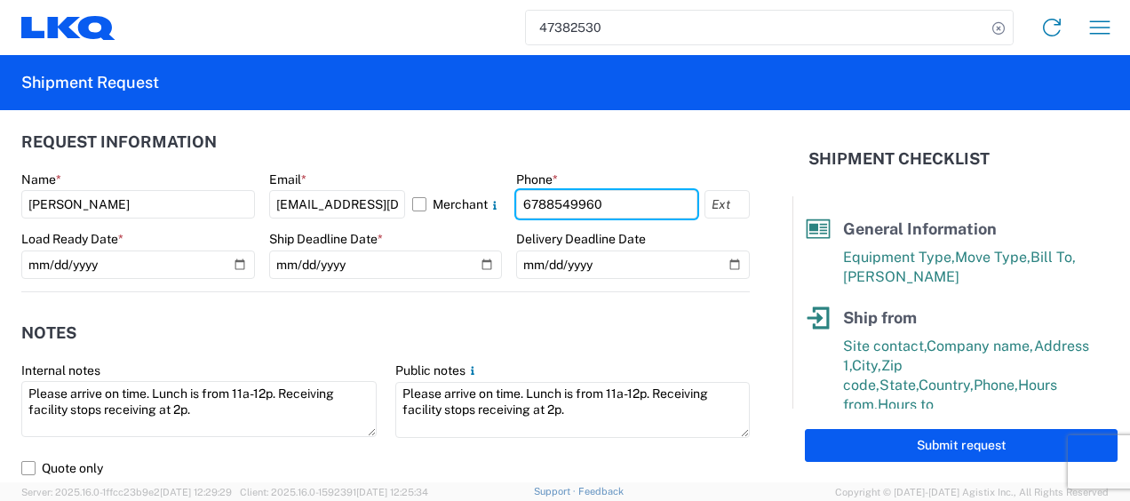
scroll to position [978, 0]
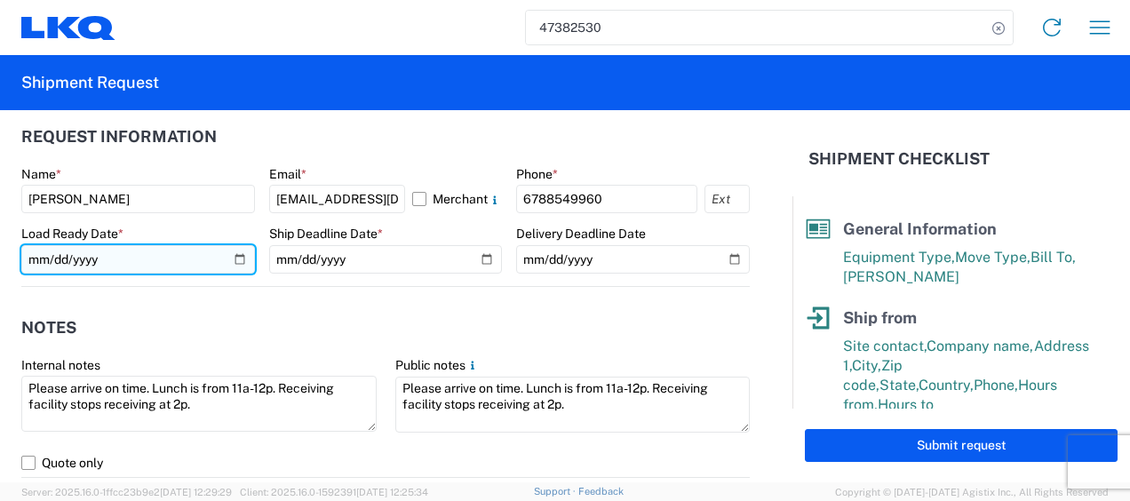
click at [37, 261] on input "[DATE]" at bounding box center [138, 259] width 234 height 28
type input "[DATE]"
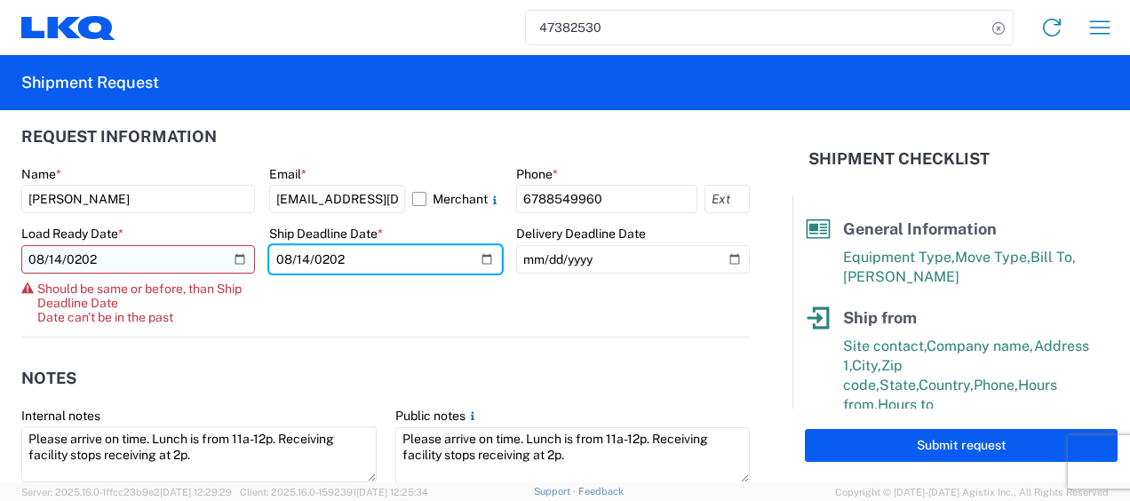
type input "[DATE]"
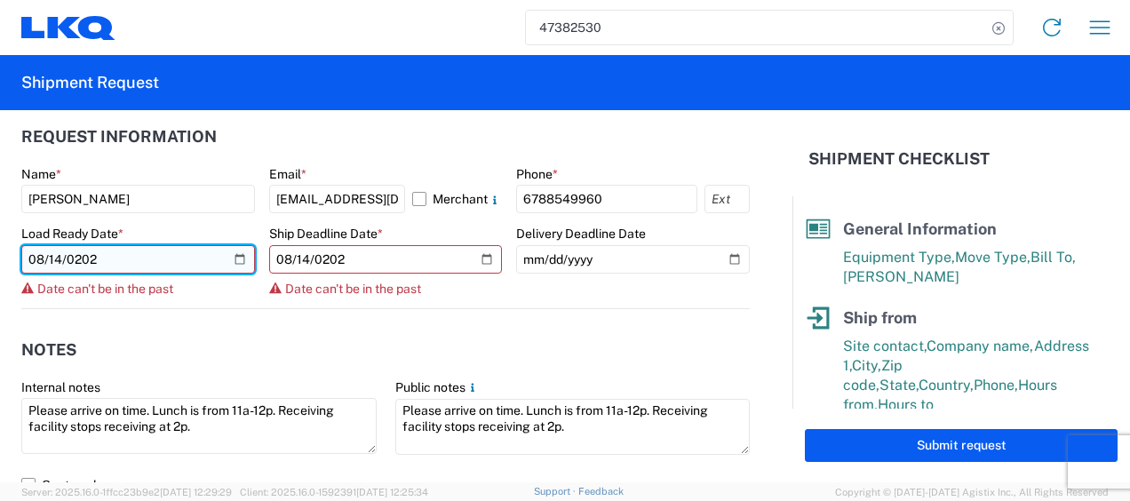
click at [56, 254] on input "[DATE]" at bounding box center [138, 259] width 234 height 28
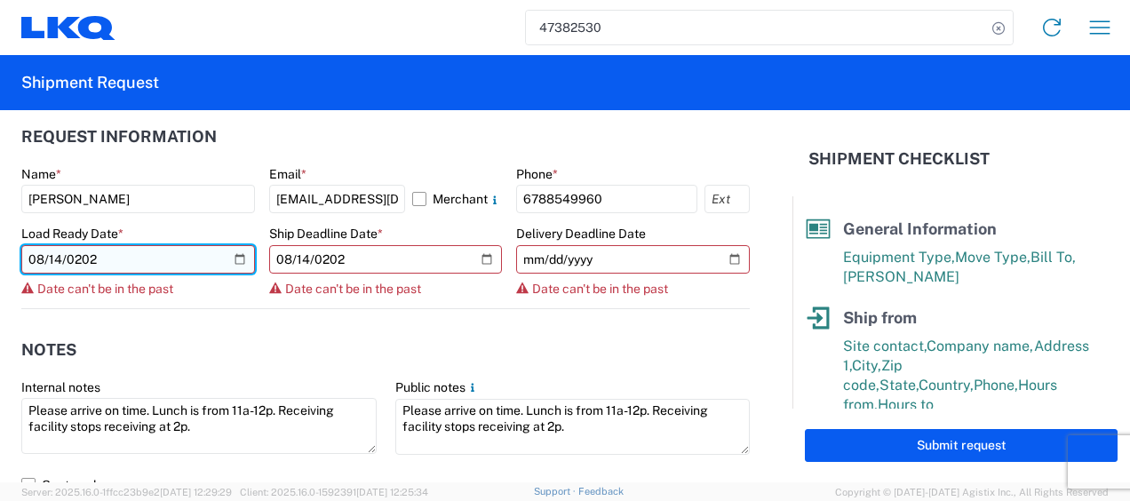
type input "[DATE]"
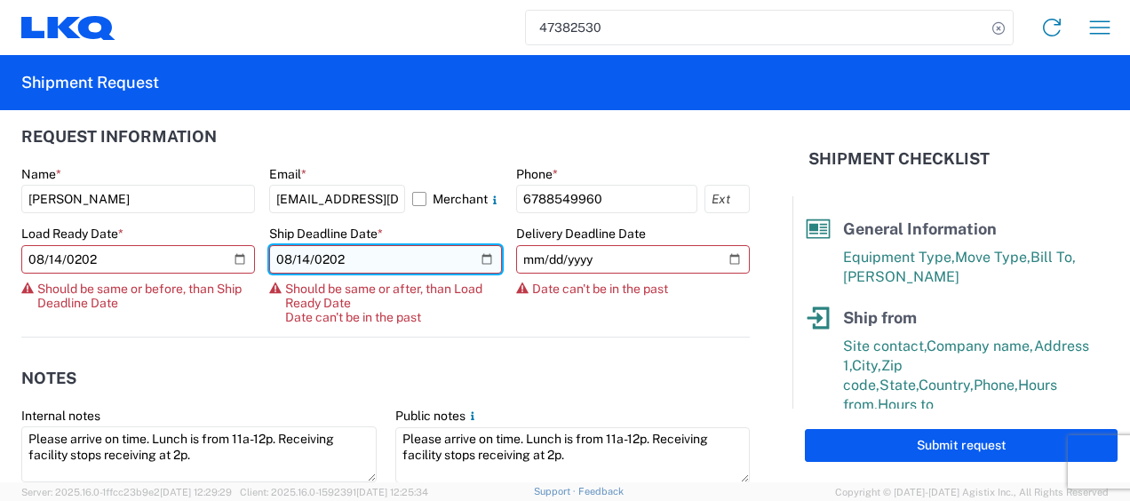
click at [300, 260] on input "[DATE]" at bounding box center [386, 259] width 234 height 28
type input "[DATE]"
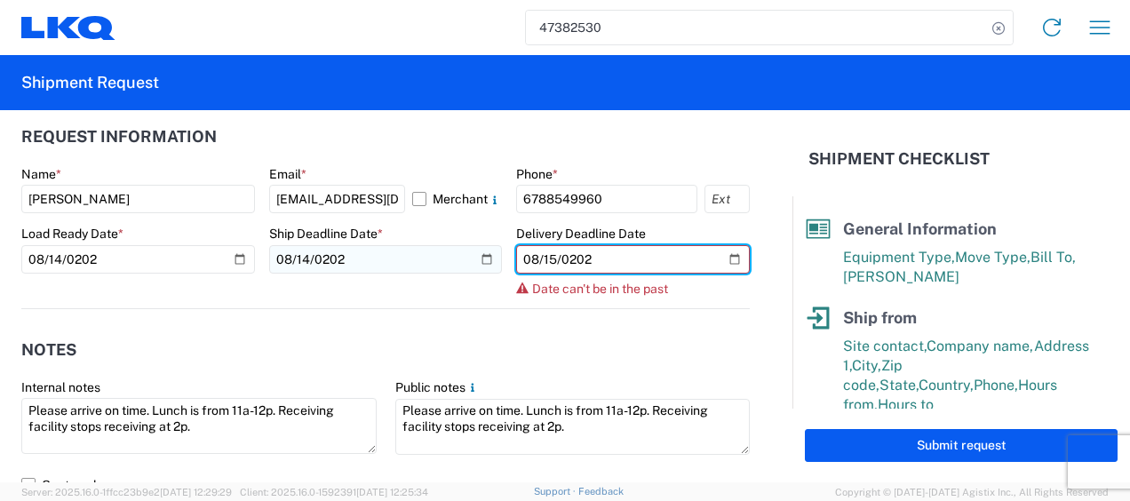
type input "[DATE]"
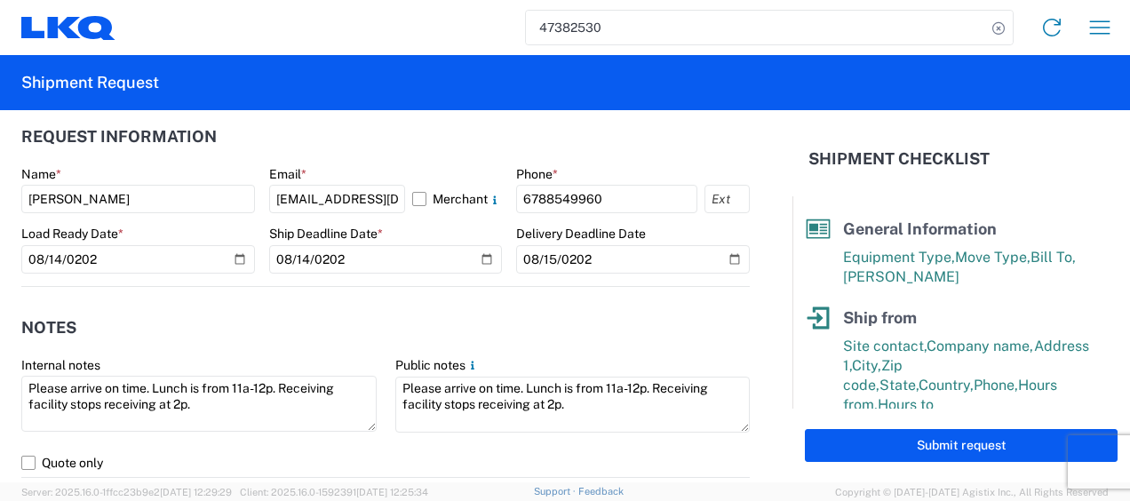
click at [471, 308] on header "Notes" at bounding box center [385, 328] width 729 height 40
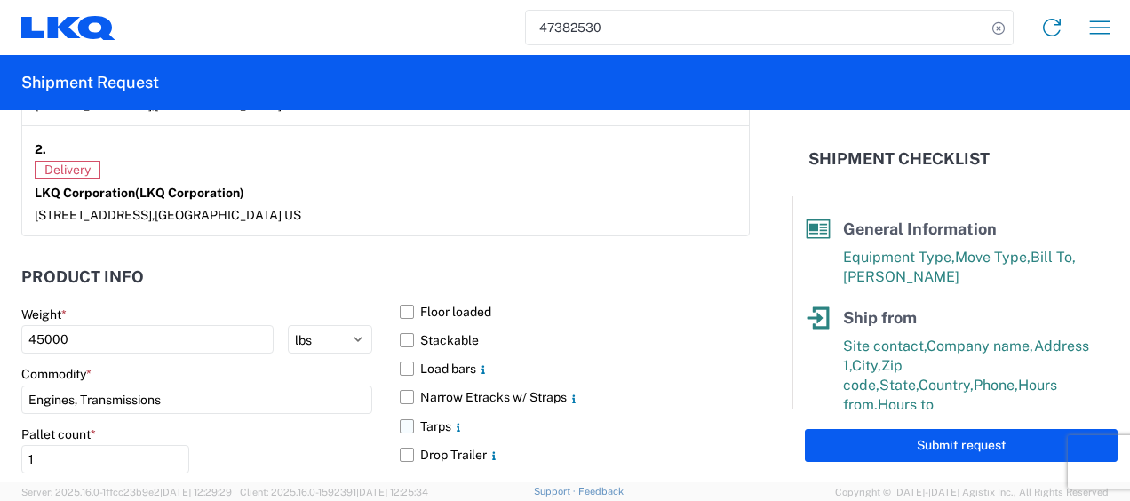
scroll to position [1754, 0]
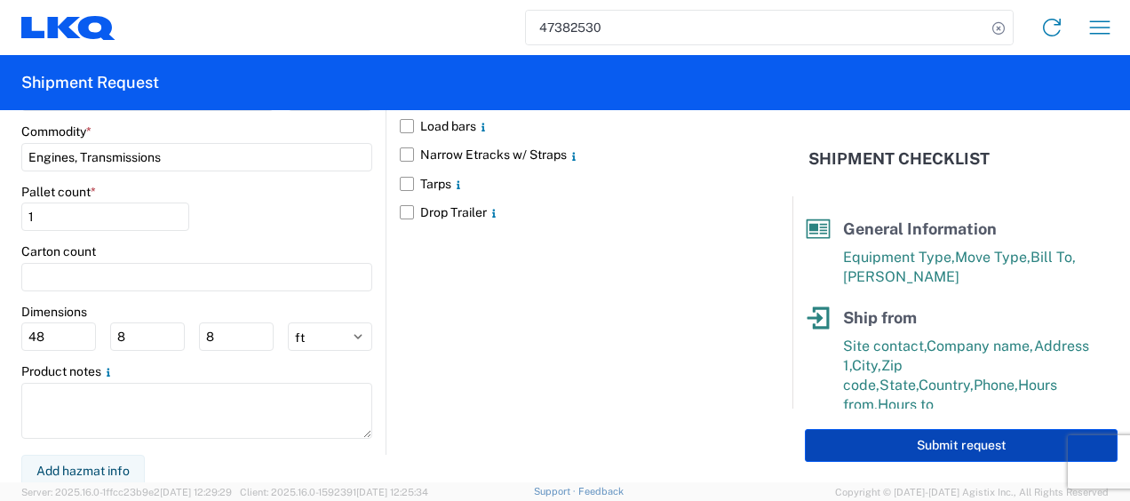
click at [1013, 437] on button "Submit request" at bounding box center [961, 445] width 313 height 33
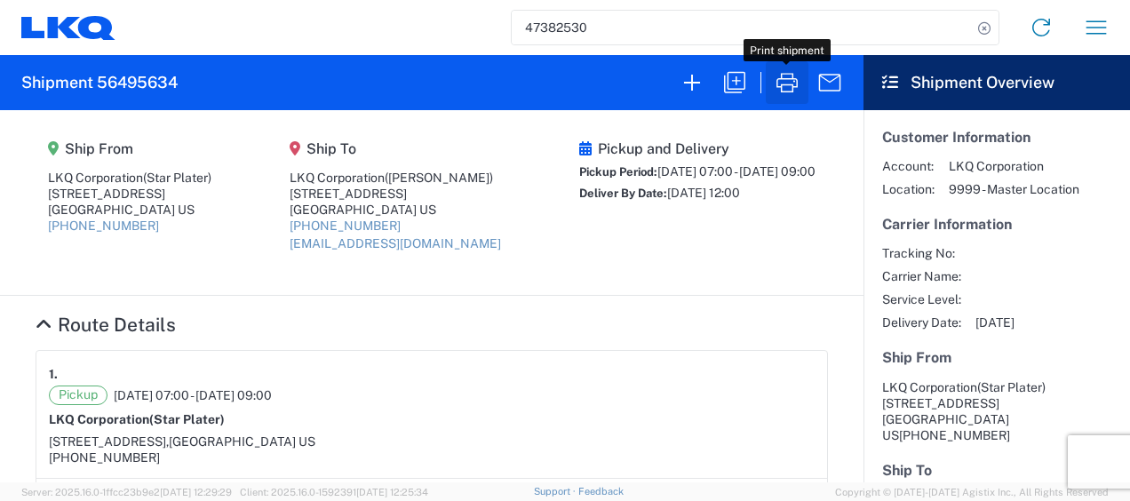
click at [780, 98] on button "button" at bounding box center [787, 82] width 43 height 43
